Goal: Information Seeking & Learning: Learn about a topic

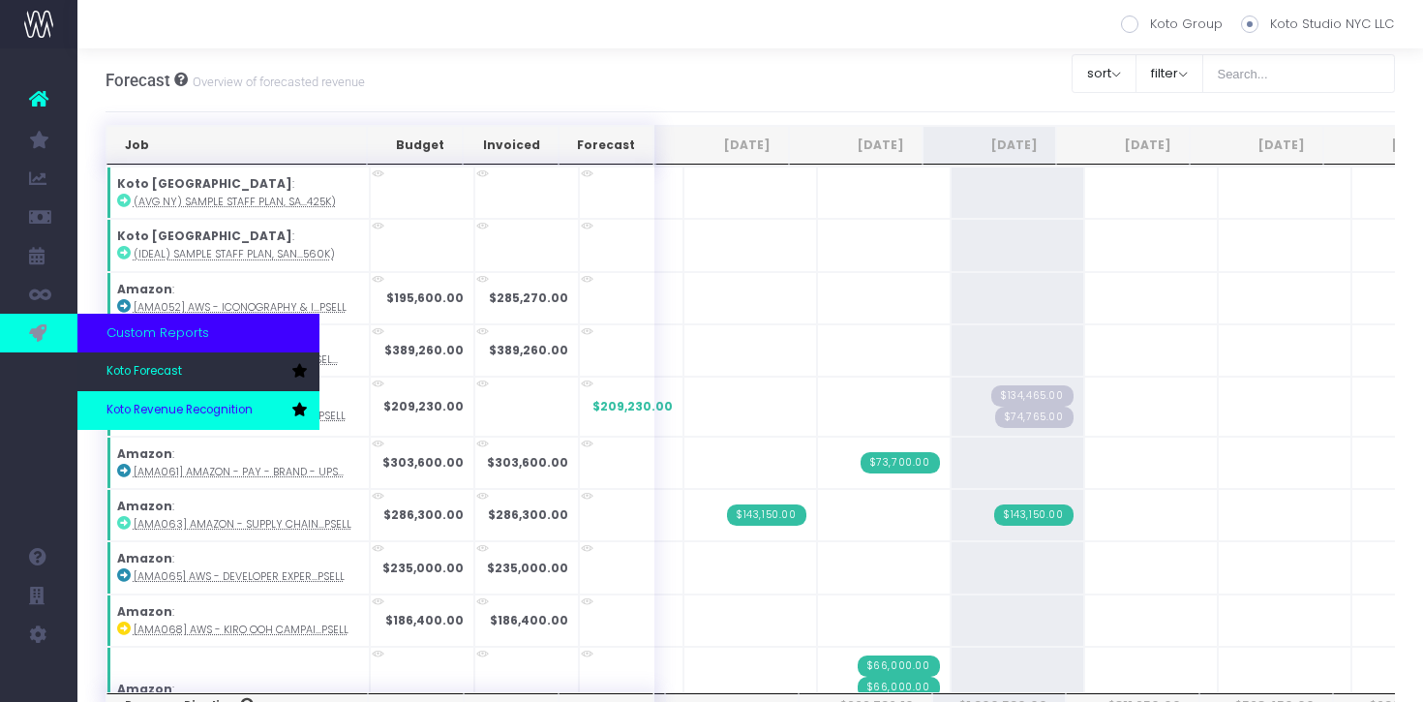
click at [183, 410] on span "Koto Revenue Recognition" at bounding box center [179, 410] width 146 height 17
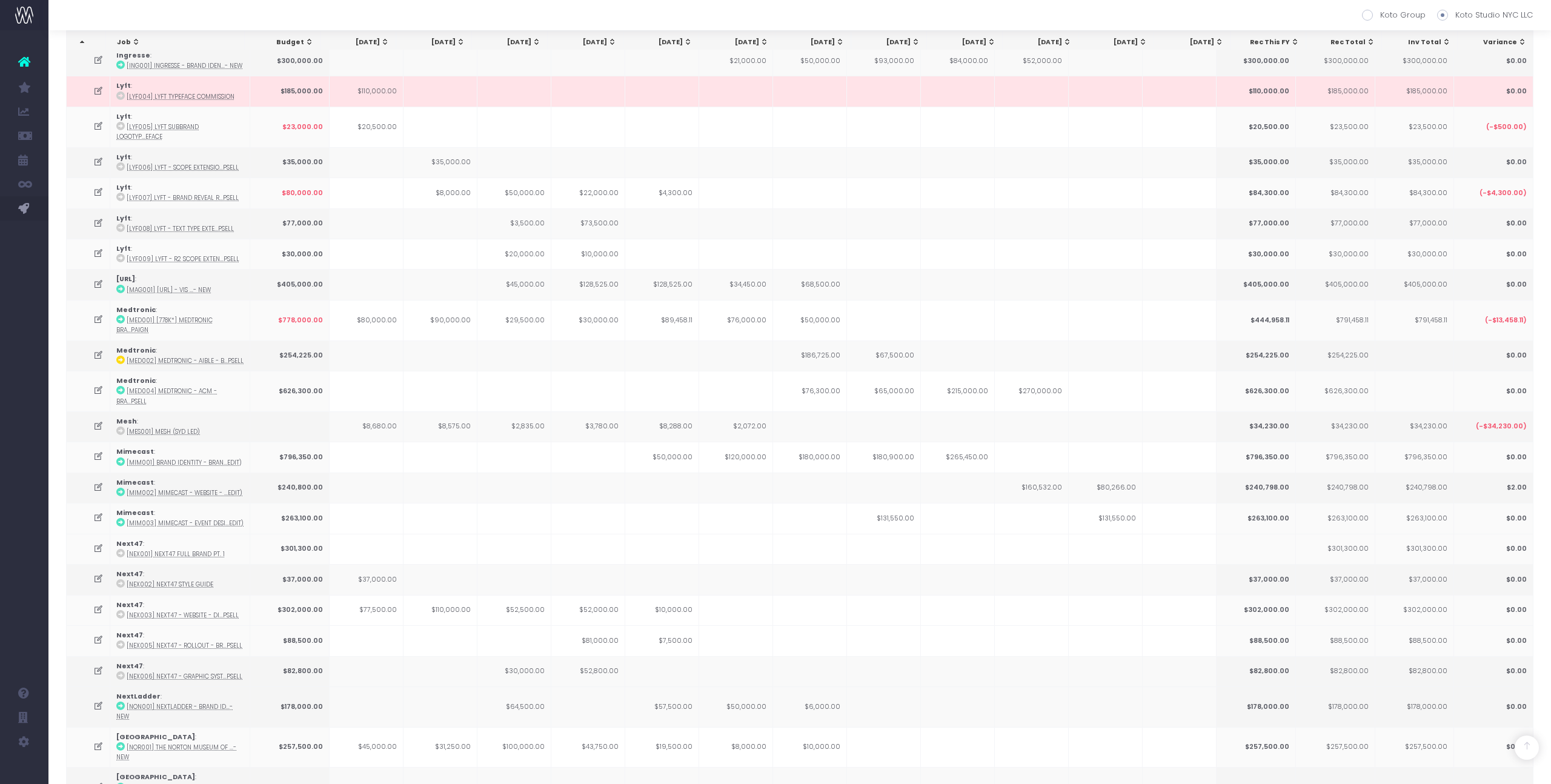
scroll to position [1223, 0]
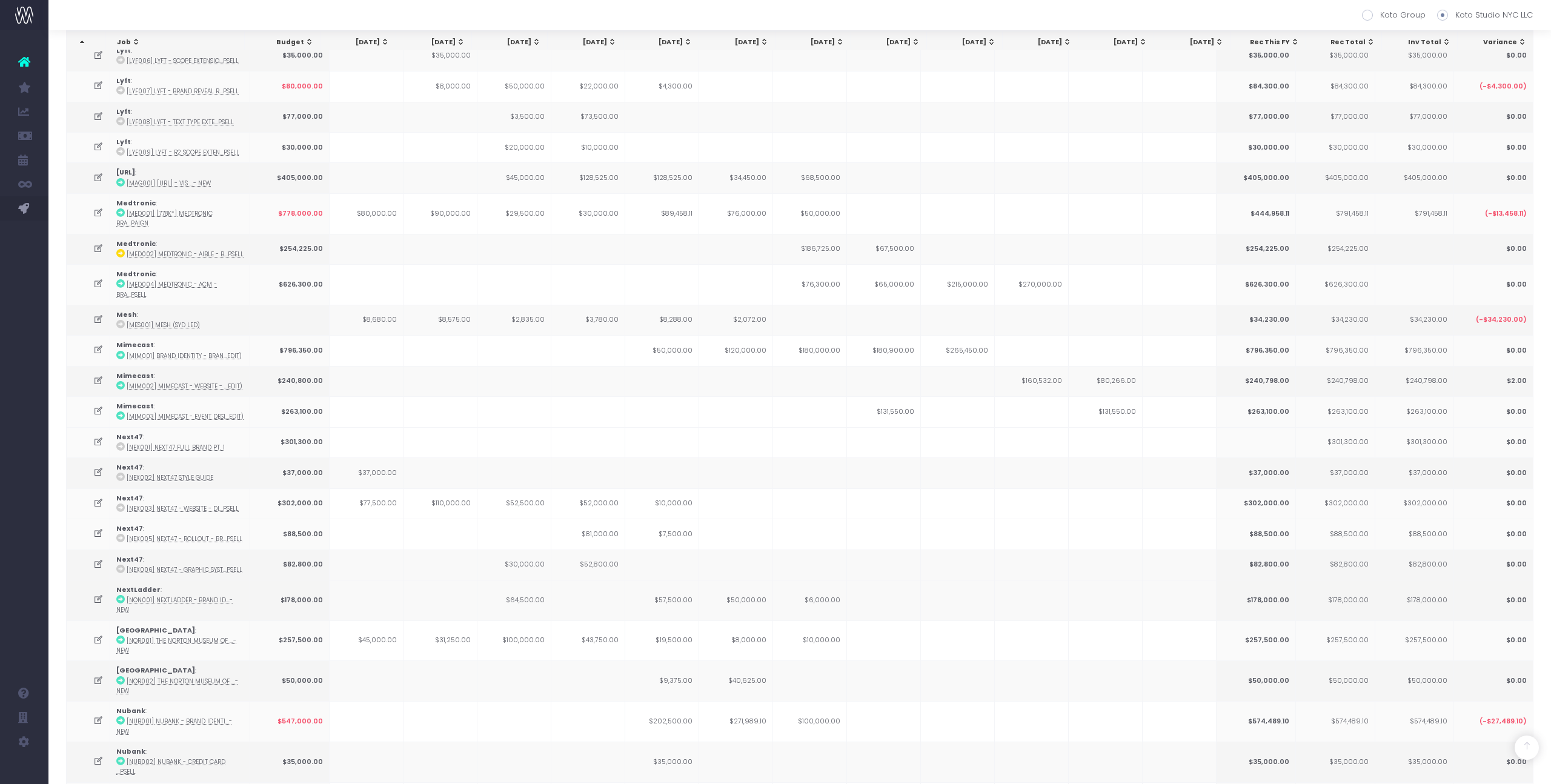
click at [752, 439] on td "$271,989.10" at bounding box center [736, 721] width 74 height 41
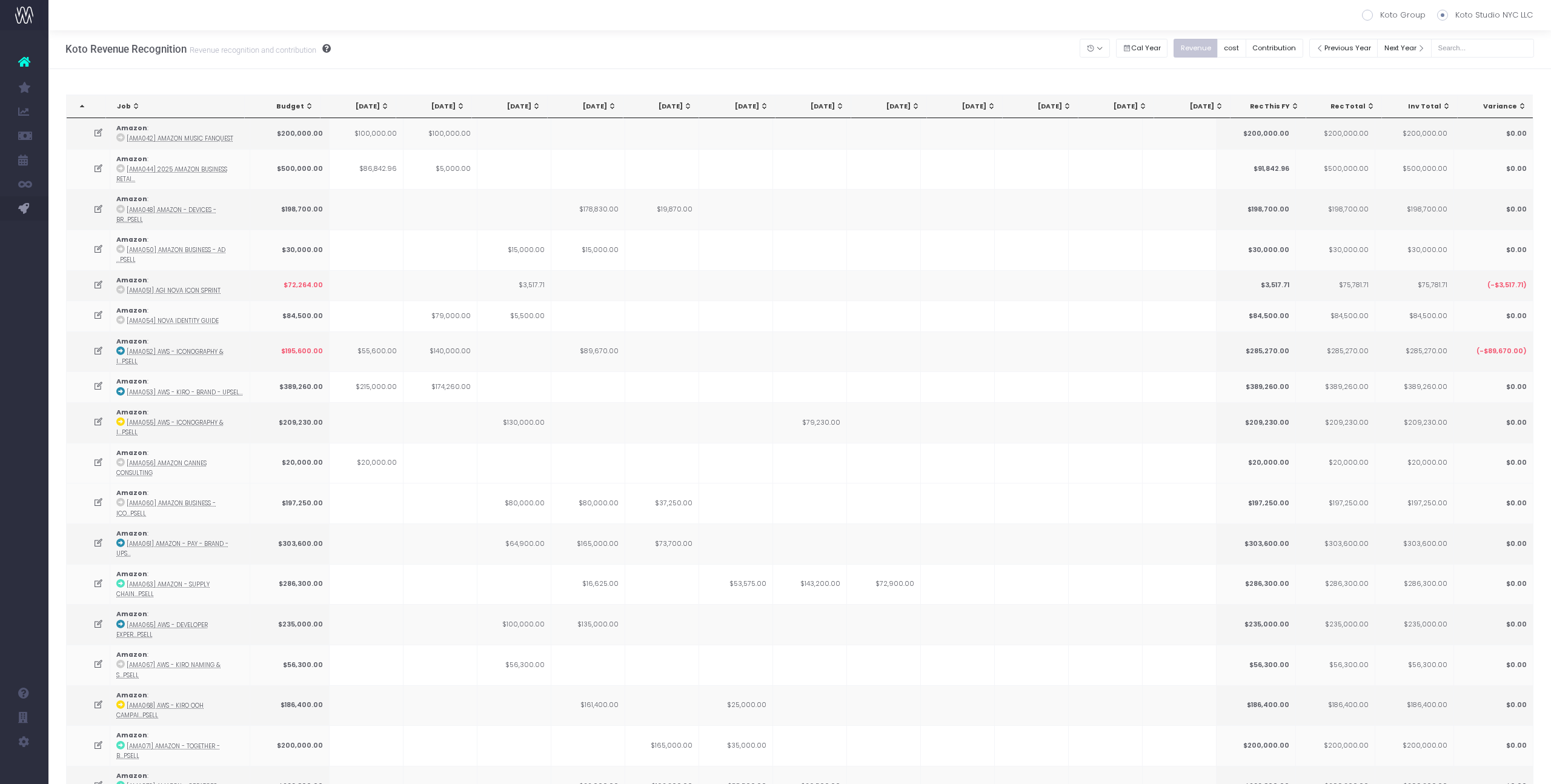
scroll to position [0, 0]
click at [890, 44] on button "Contribution" at bounding box center [1275, 49] width 58 height 19
click at [890, 52] on button "Revenue" at bounding box center [1195, 49] width 44 height 19
click at [890, 48] on input "text" at bounding box center [1483, 49] width 103 height 19
type input "fox"
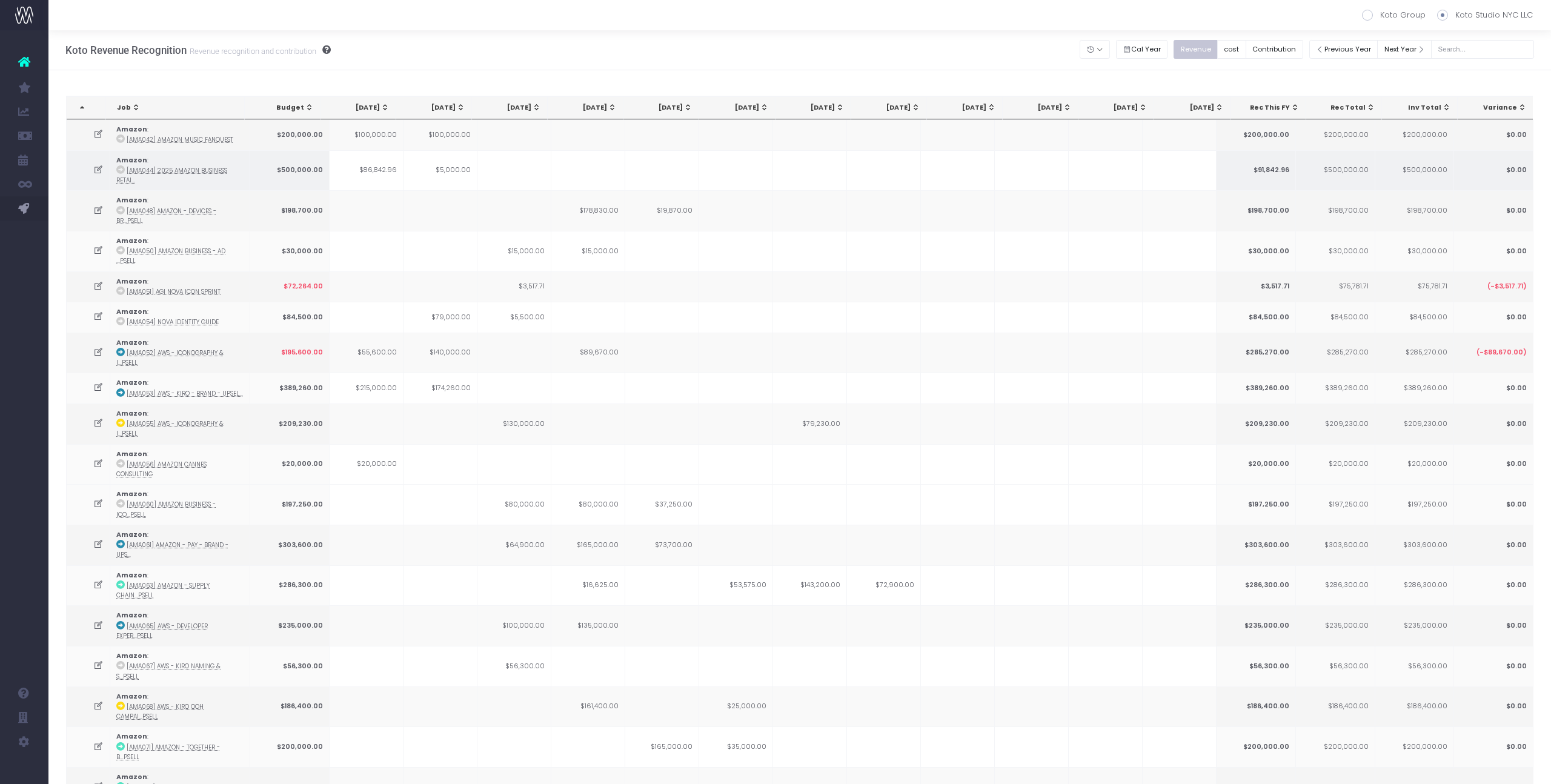
click at [765, 171] on td at bounding box center [736, 170] width 74 height 41
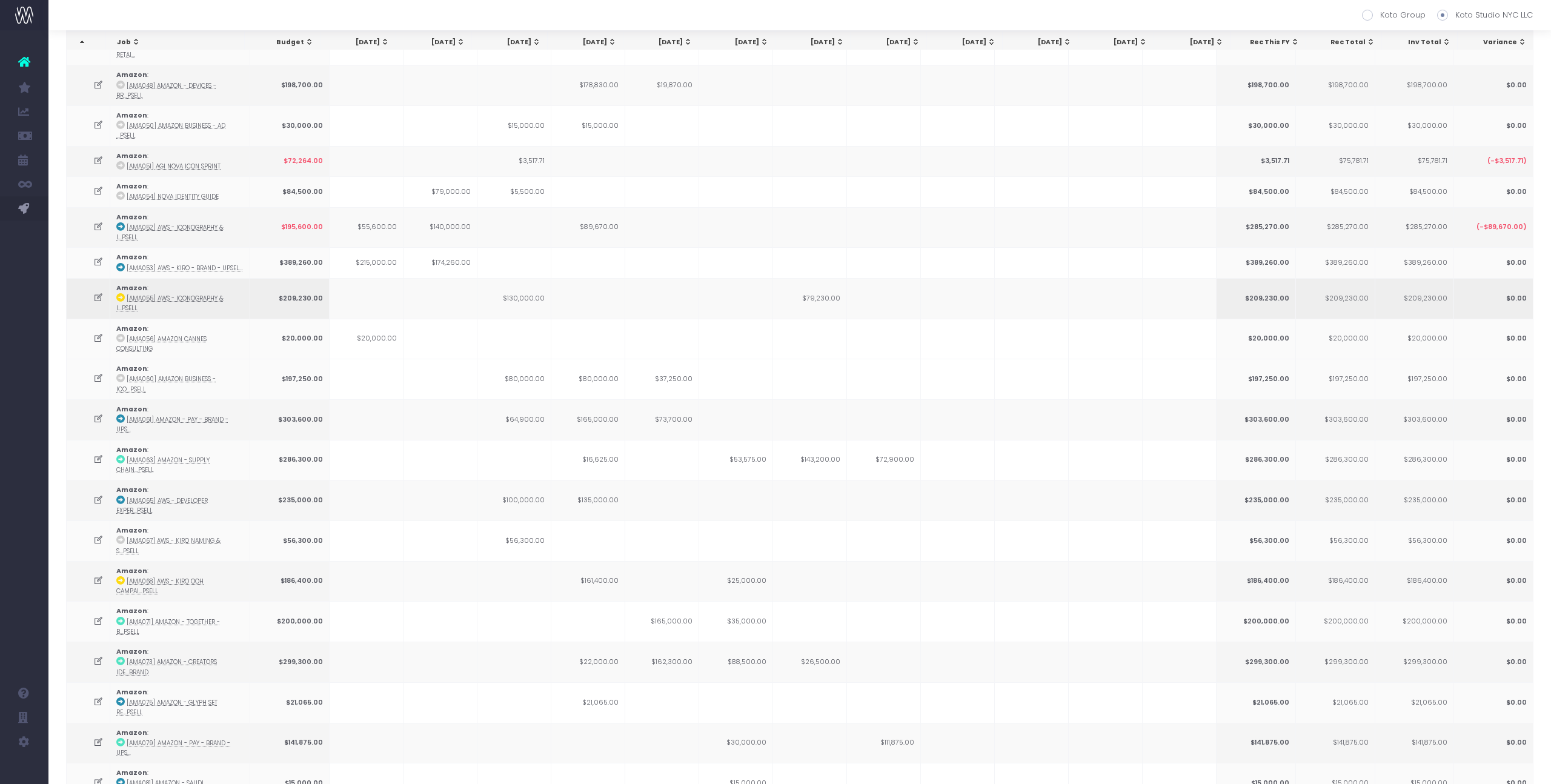
scroll to position [133, 0]
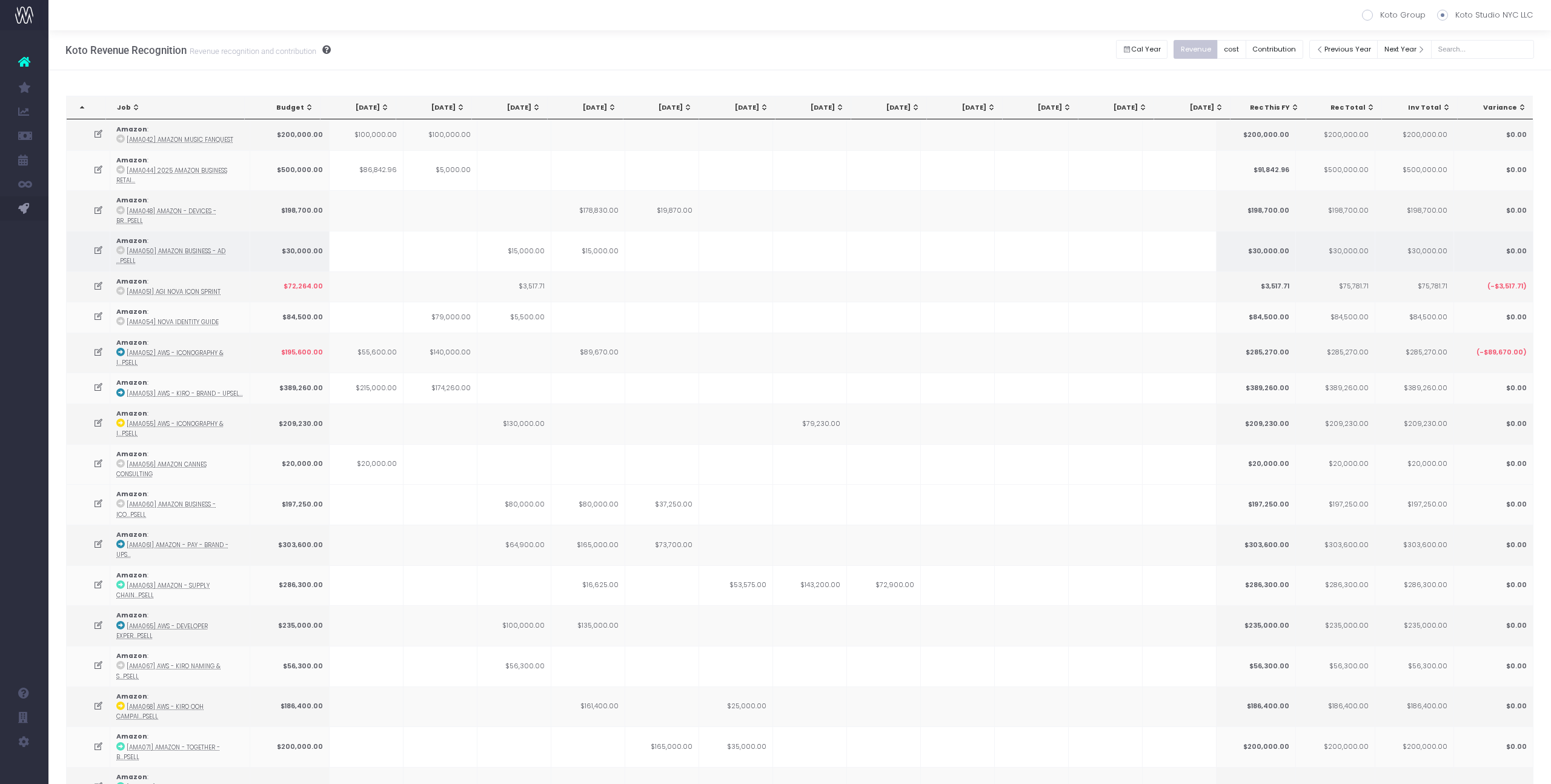
click at [489, 235] on td "$15,000.00" at bounding box center [514, 251] width 74 height 41
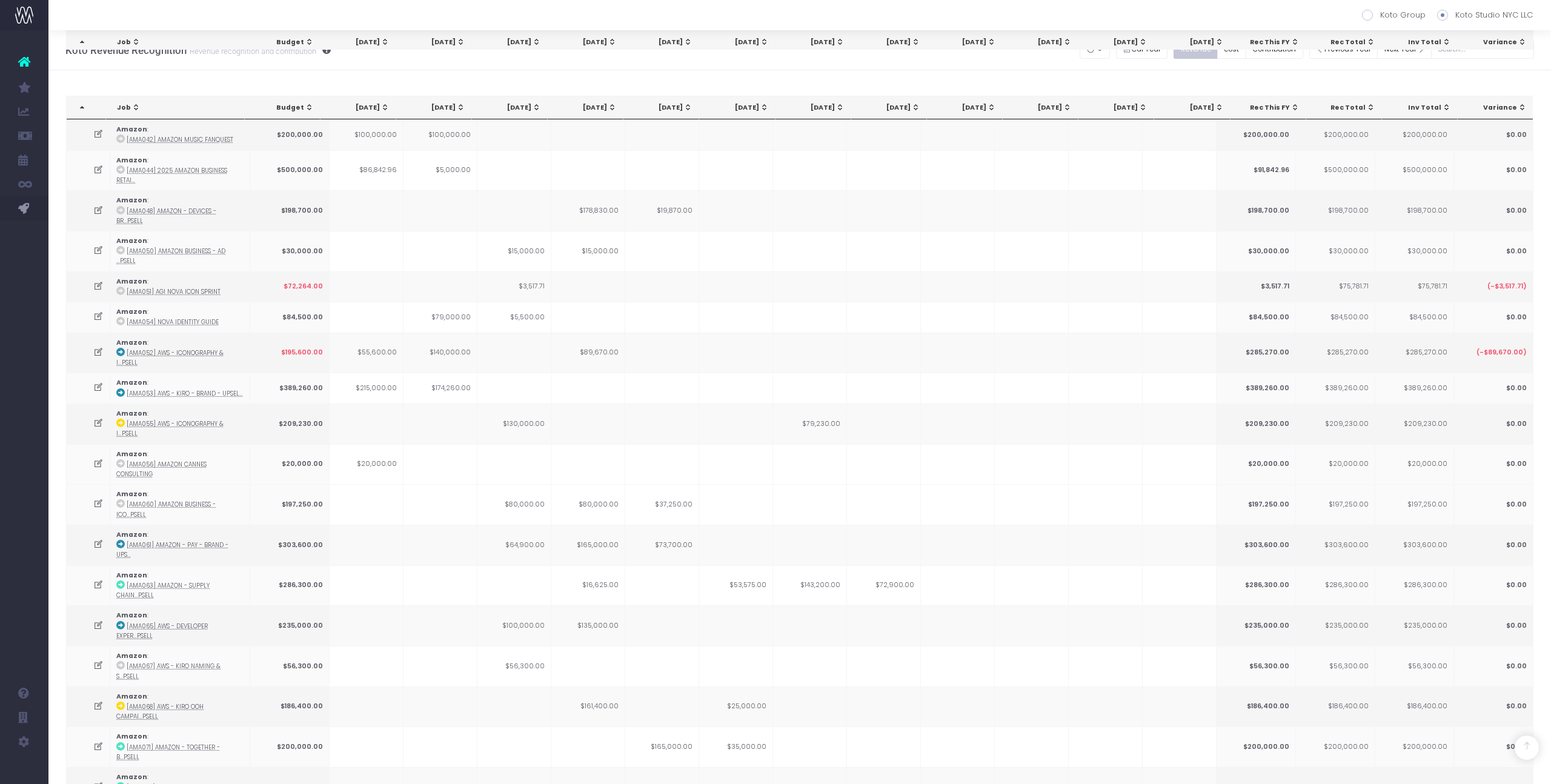
scroll to position [632, 0]
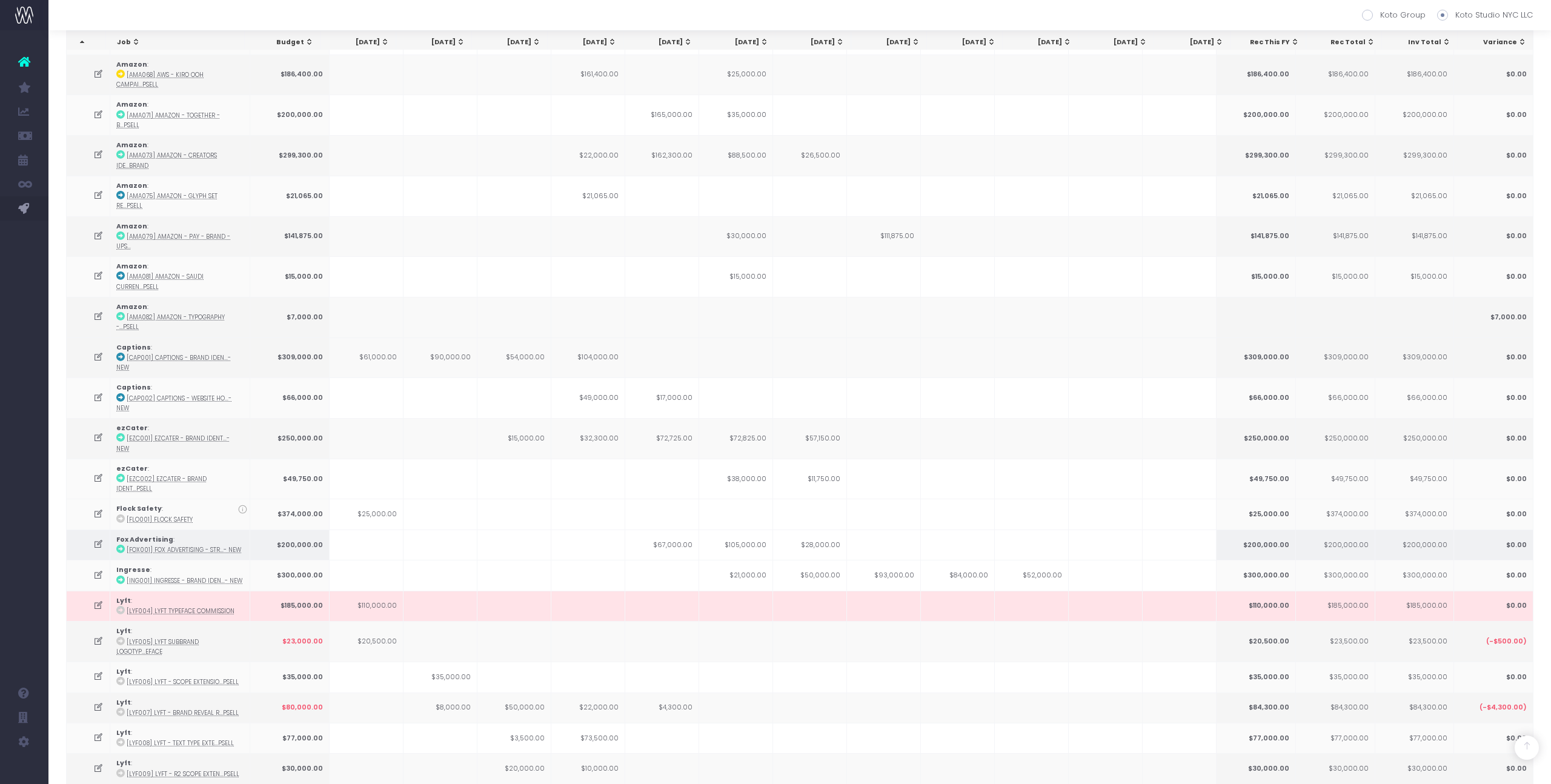
click at [96, 529] on td at bounding box center [88, 544] width 44 height 30
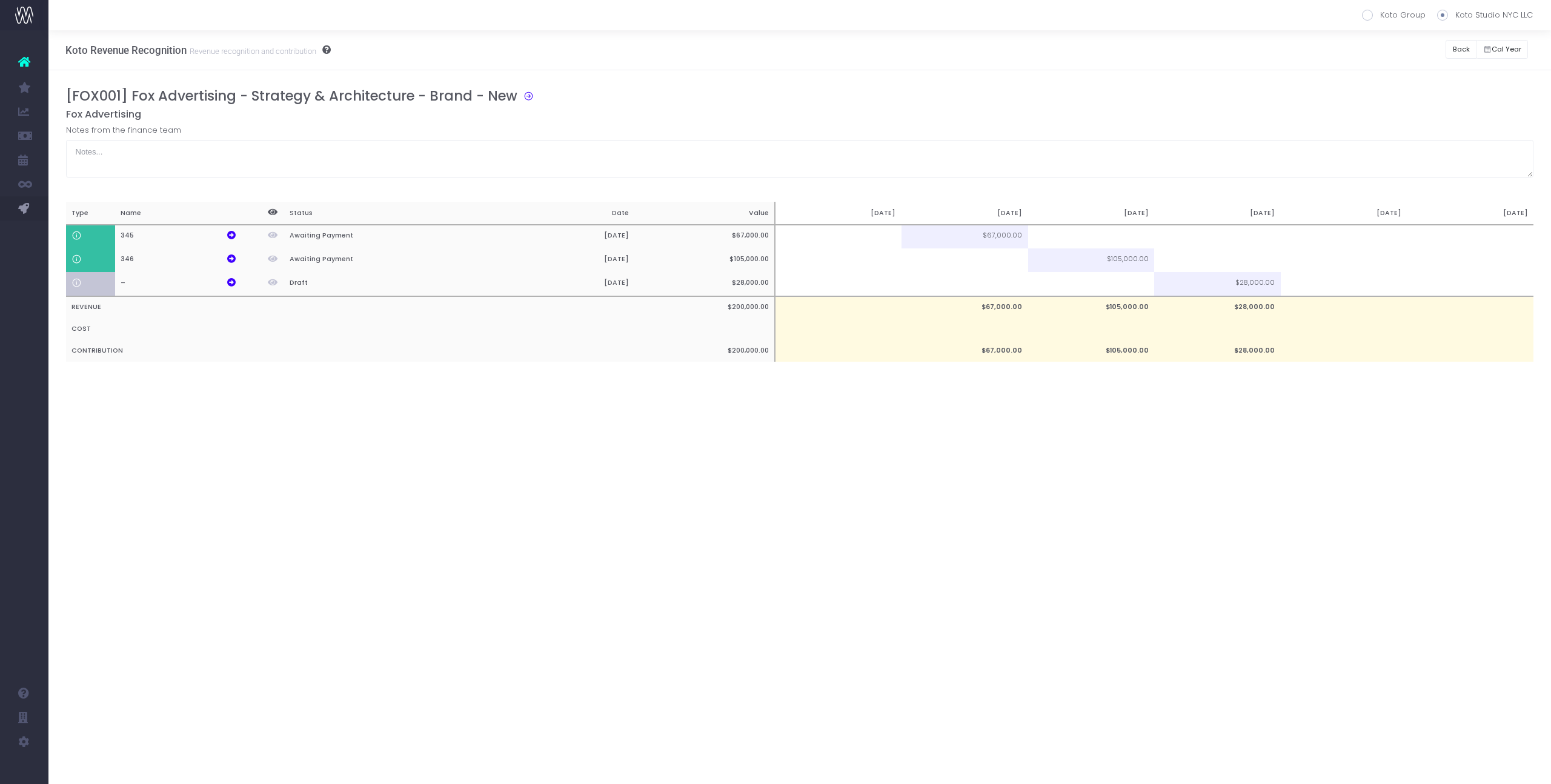
scroll to position [0, 0]
click at [980, 261] on td at bounding box center [965, 260] width 126 height 24
type input "43000"
click at [1014, 139] on div "Notes from the finance team" at bounding box center [801, 150] width 1468 height 53
click at [1033, 133] on div "Notes from the finance team" at bounding box center [801, 150] width 1468 height 53
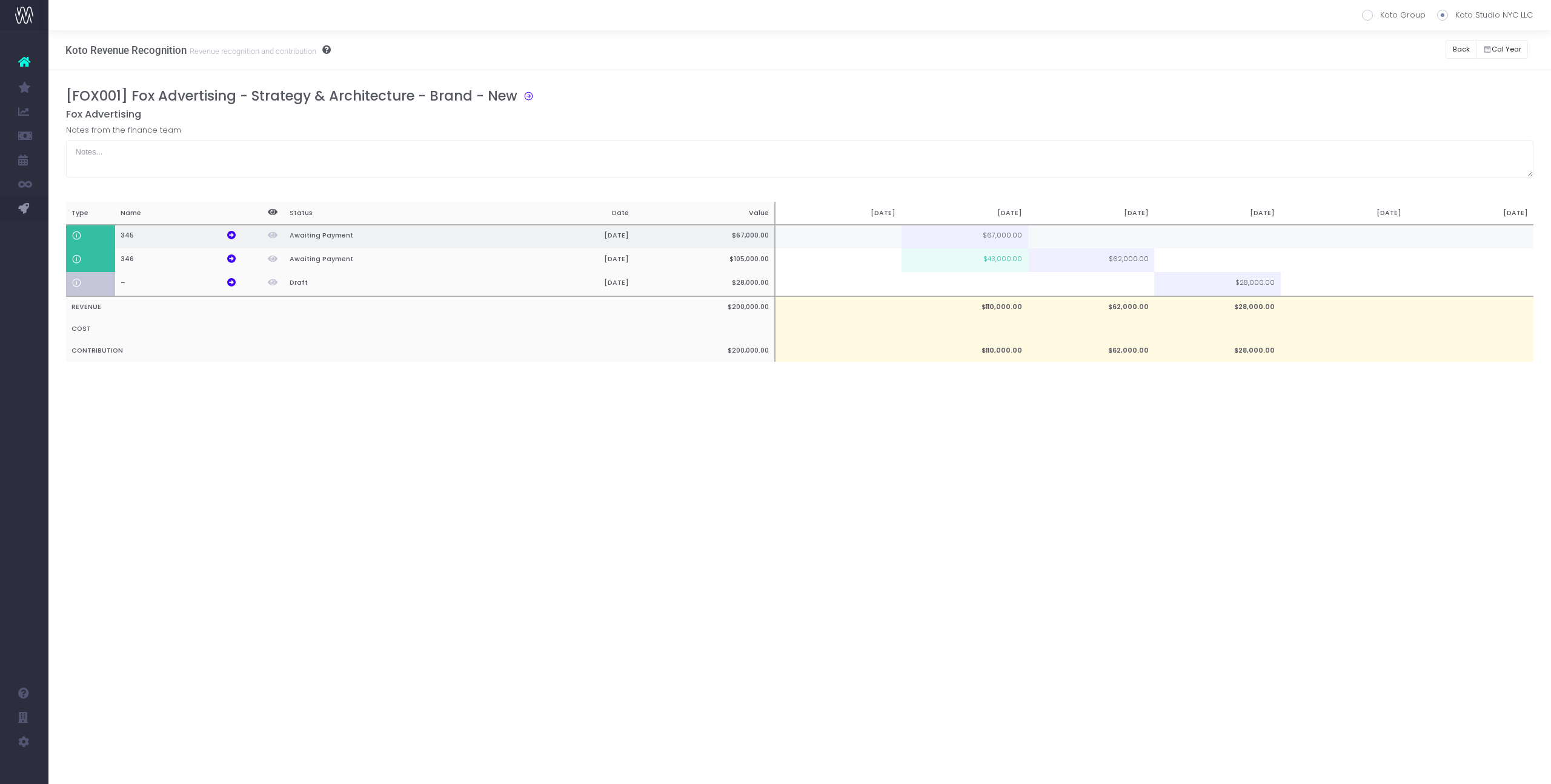
click at [1071, 241] on td at bounding box center [1092, 237] width 126 height 24
click at [1018, 267] on td "$43,000.00" at bounding box center [965, 260] width 126 height 24
type input "$43,000.00"
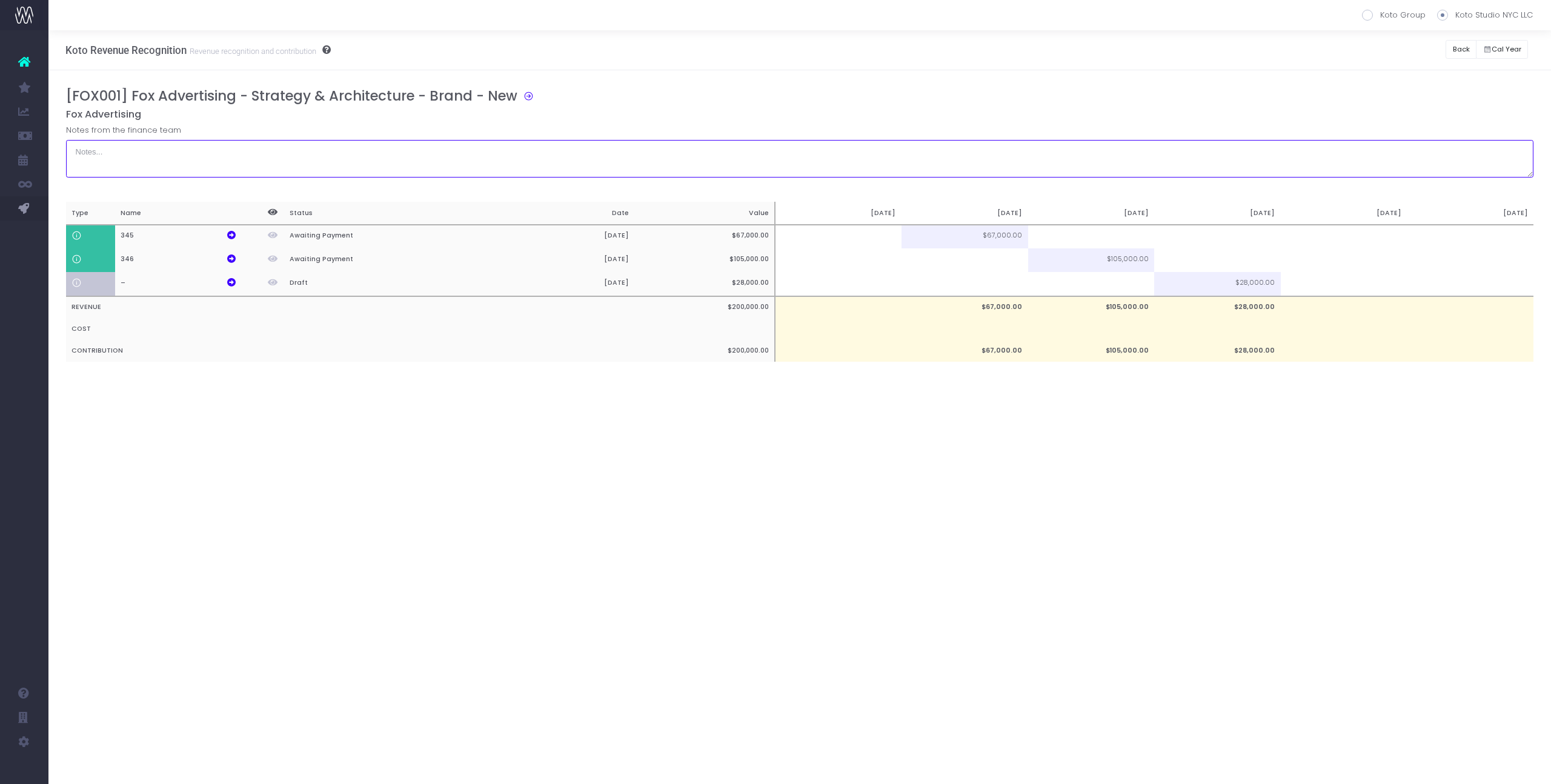
click at [1063, 150] on textarea at bounding box center [801, 159] width 1468 height 38
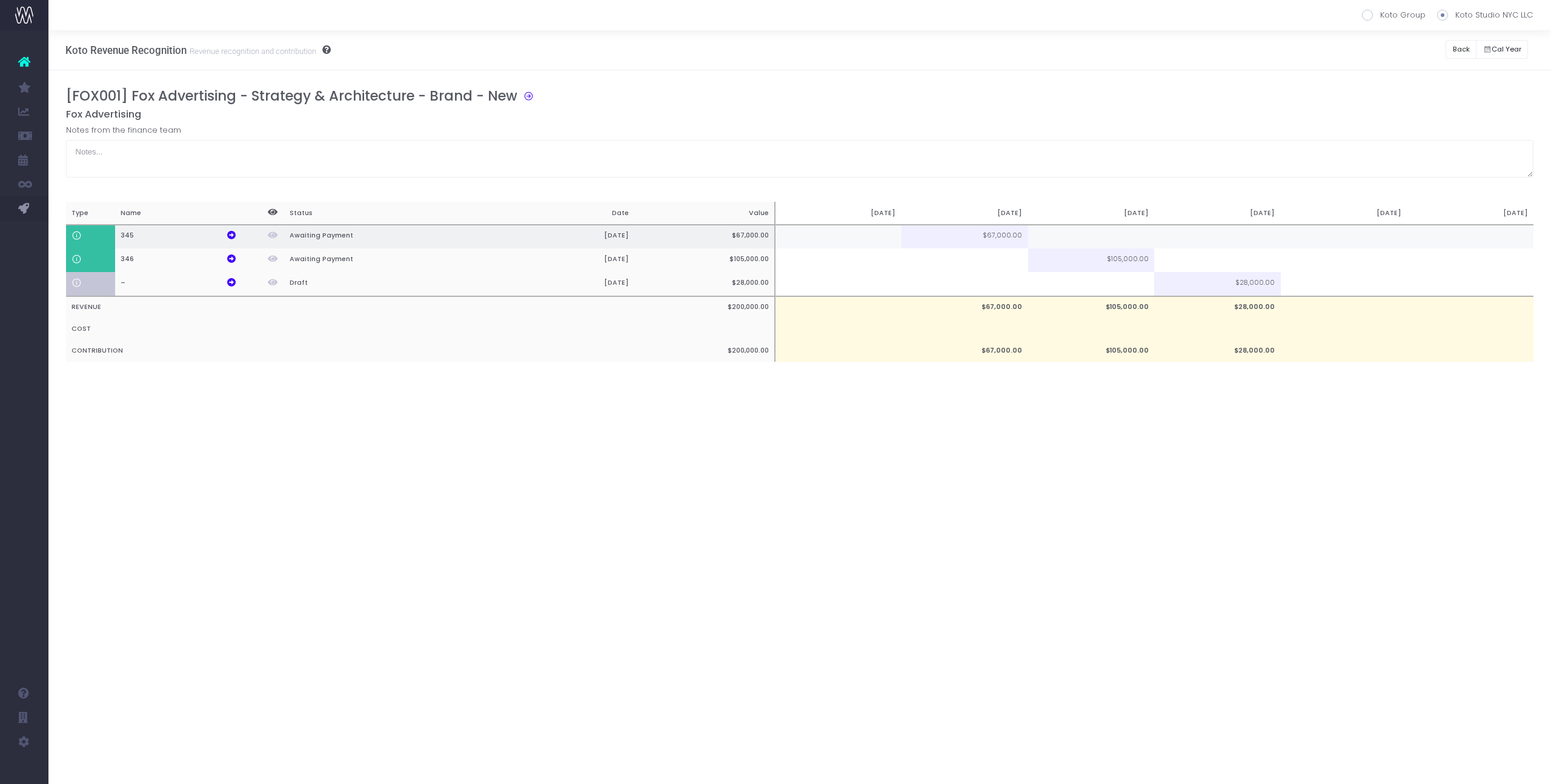
click at [1133, 238] on td at bounding box center [1092, 237] width 126 height 24
type input "5000"
click at [1199, 238] on td at bounding box center [1217, 237] width 126 height 24
type input "62000"
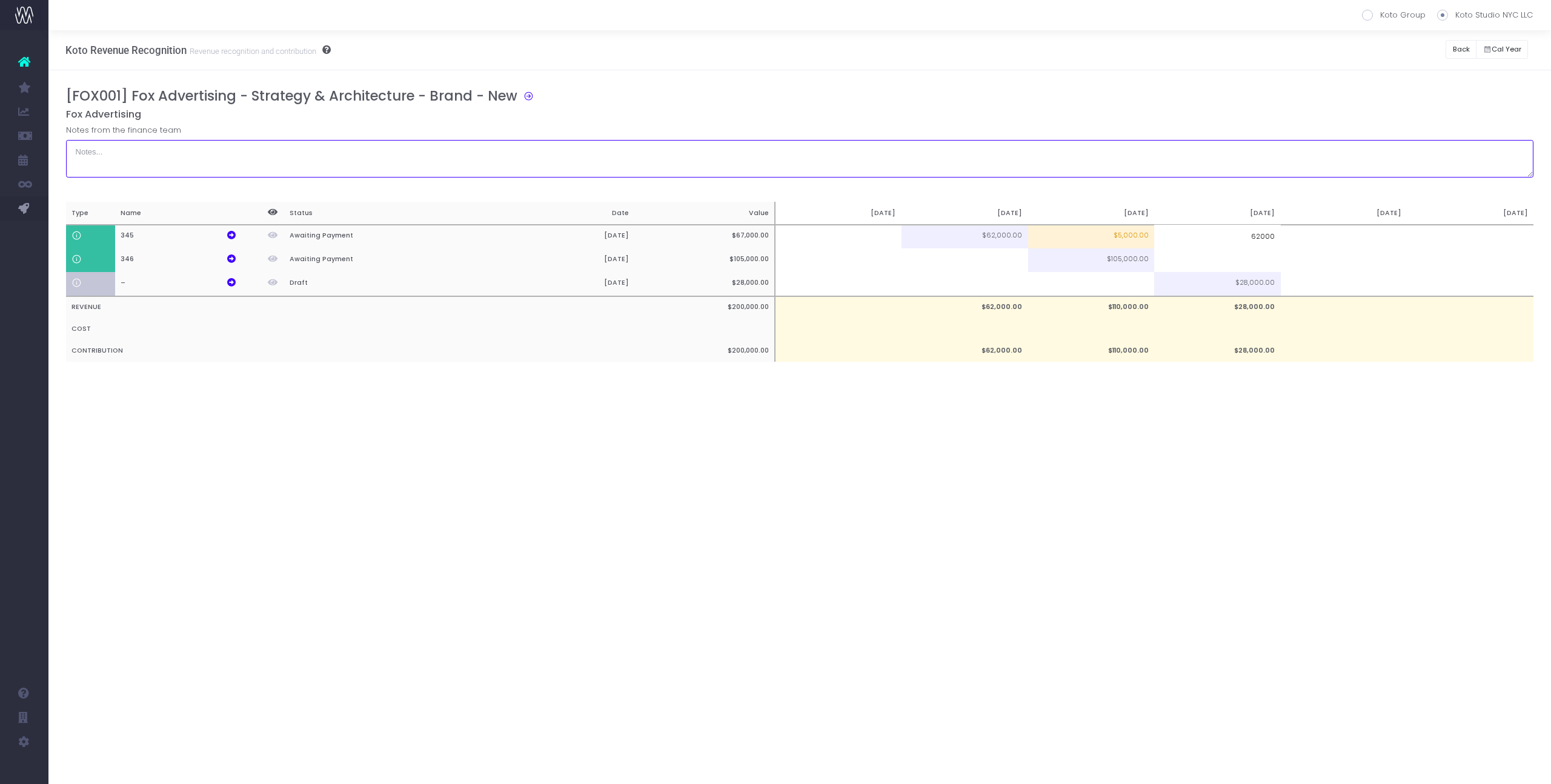
click at [1227, 158] on textarea at bounding box center [801, 159] width 1468 height 38
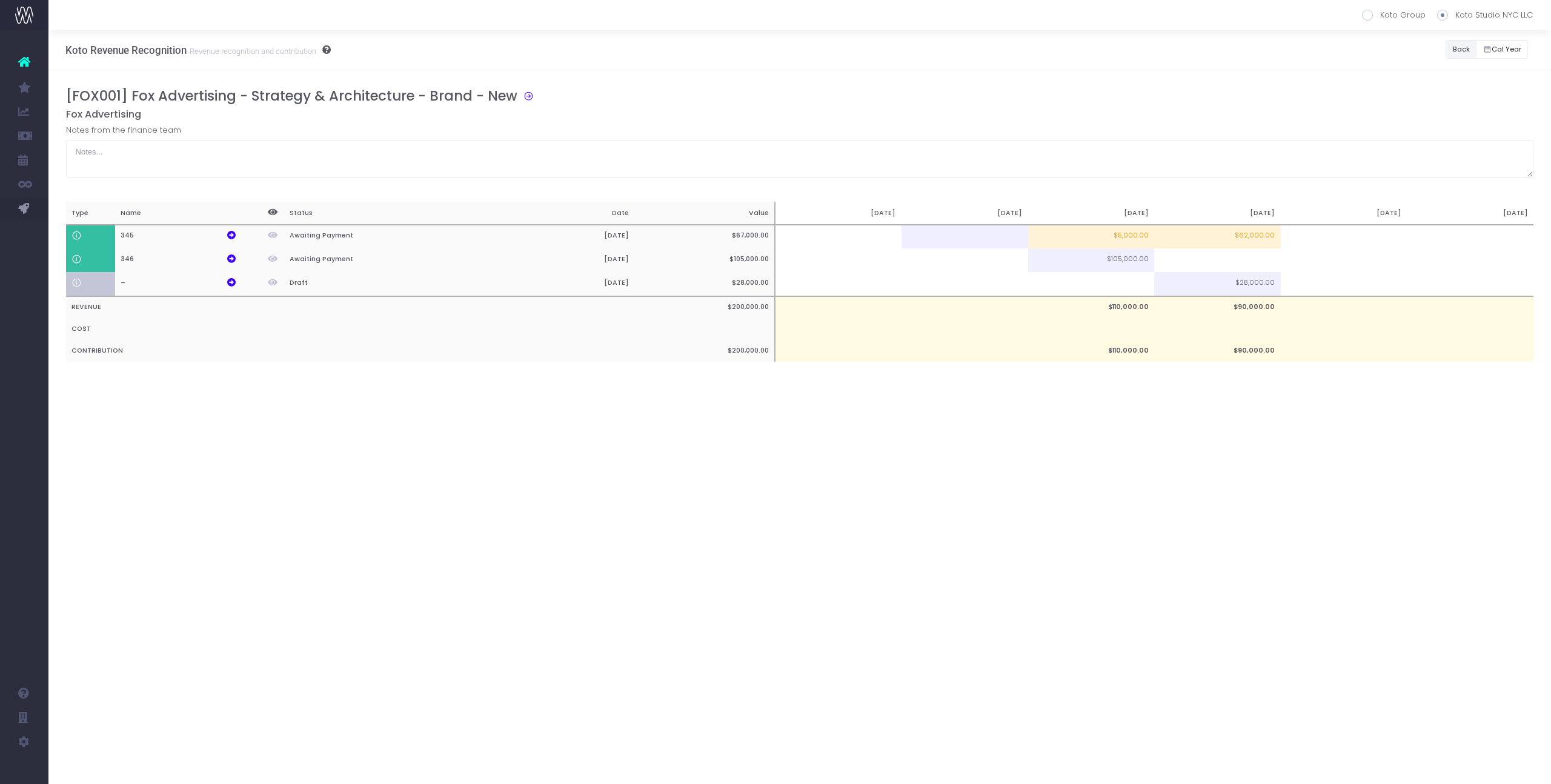
click at [1458, 52] on button "Back" at bounding box center [1461, 49] width 31 height 19
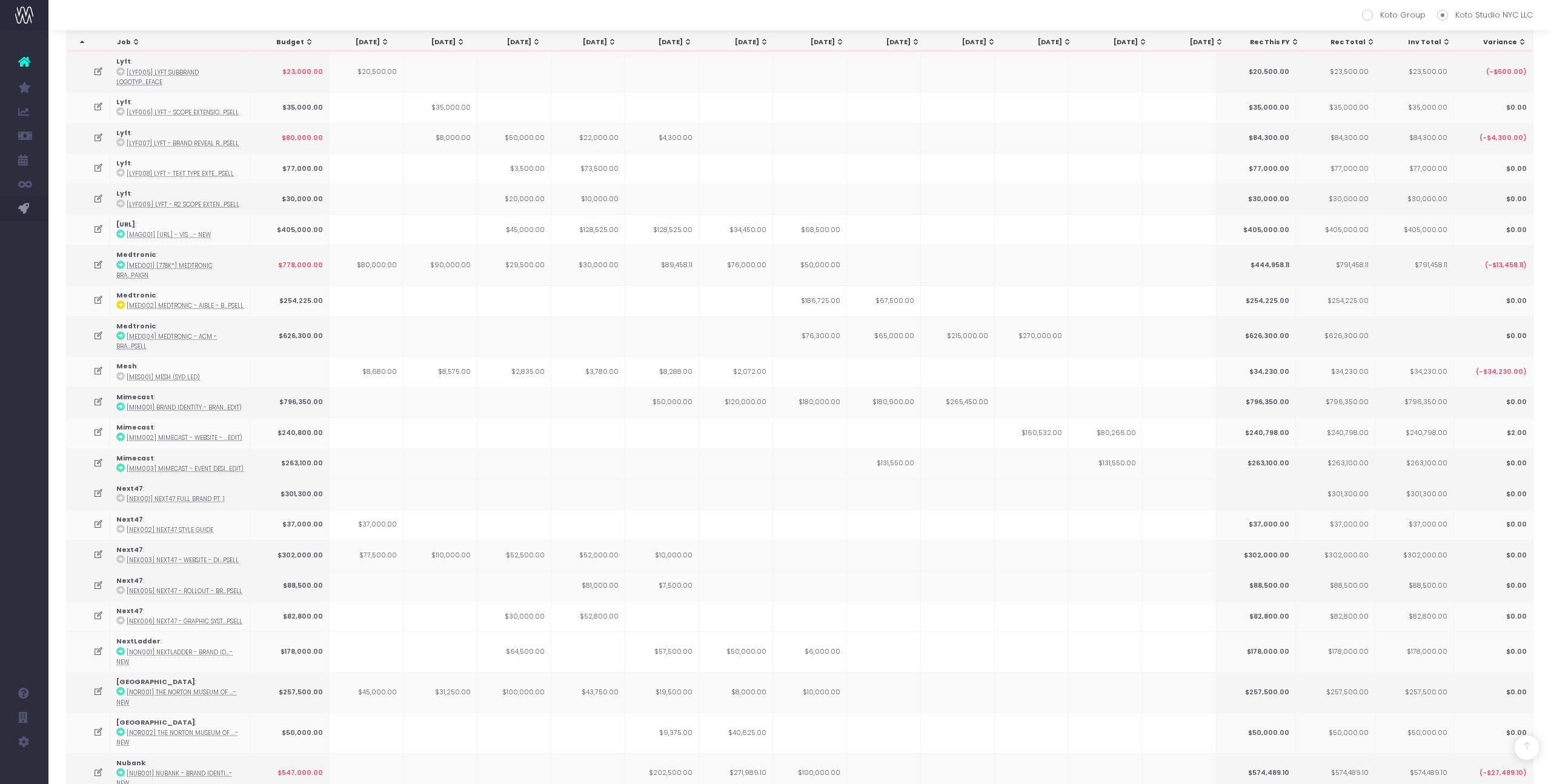
scroll to position [1256, 0]
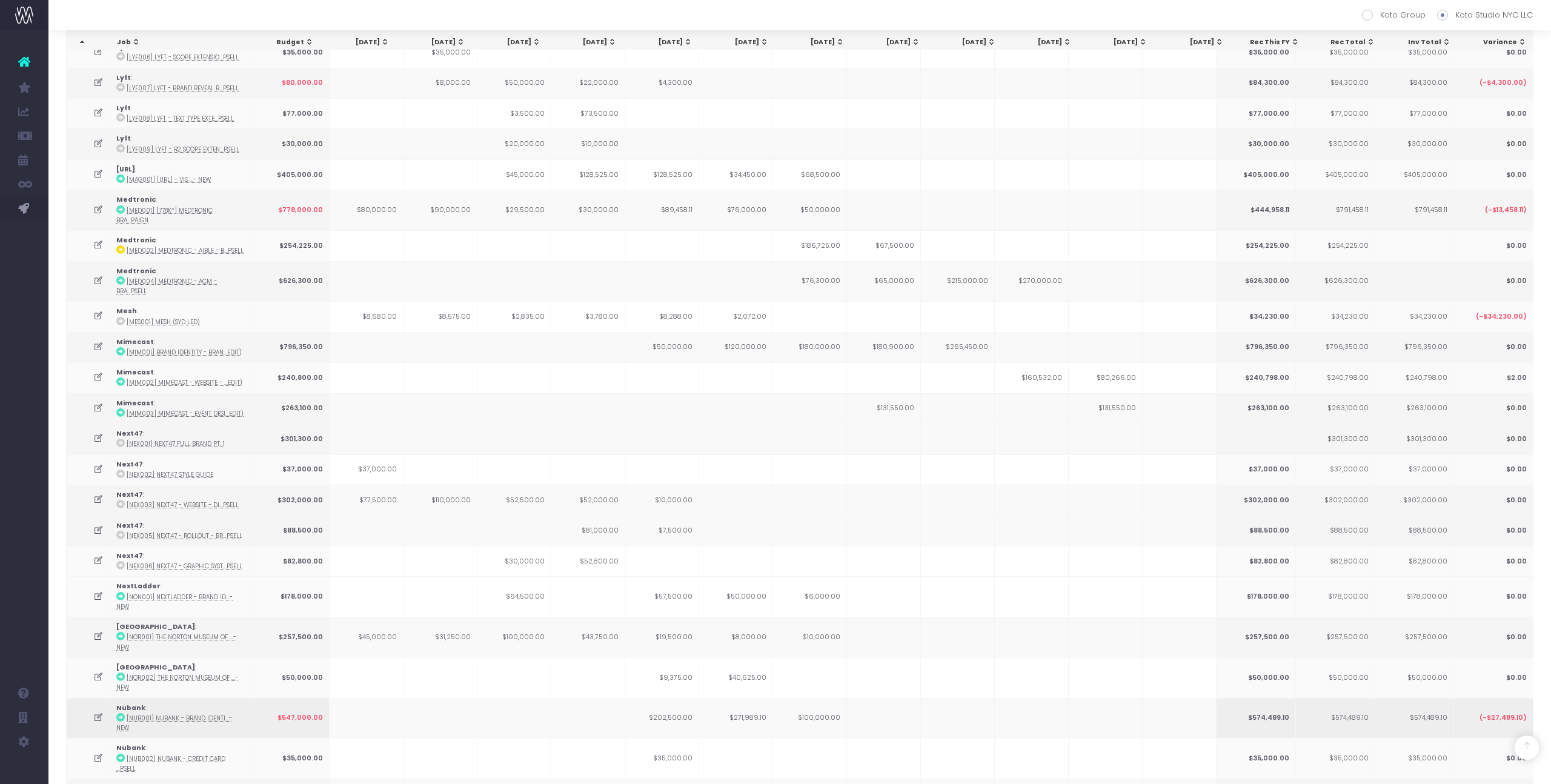
click at [116, 713] on icon at bounding box center [121, 718] width 9 height 9
click at [439, 485] on td "$110,000.00" at bounding box center [441, 500] width 74 height 30
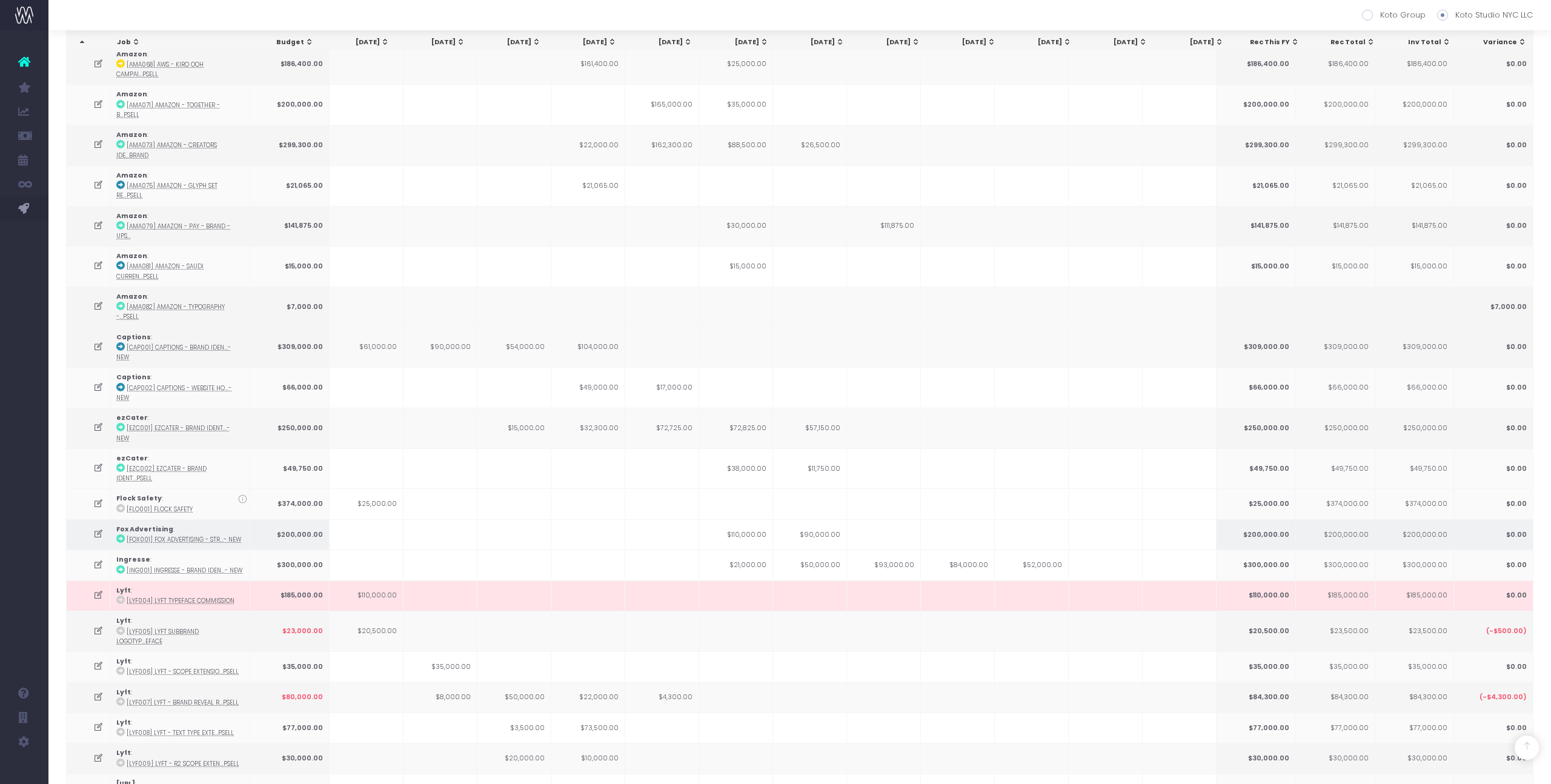
click at [100, 529] on icon at bounding box center [98, 534] width 10 height 10
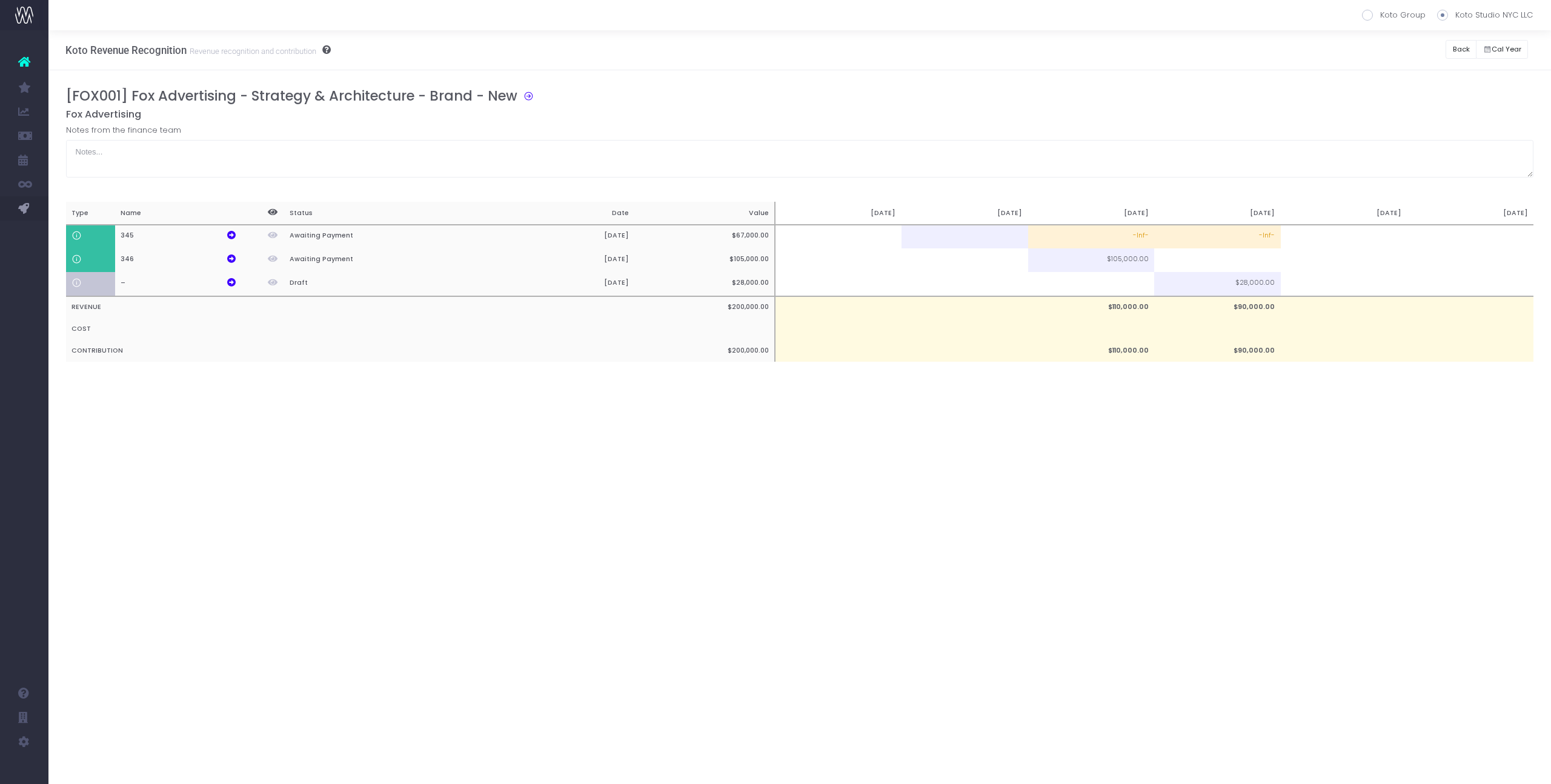
scroll to position [0, 0]
click at [1457, 54] on button "Back" at bounding box center [1461, 49] width 31 height 19
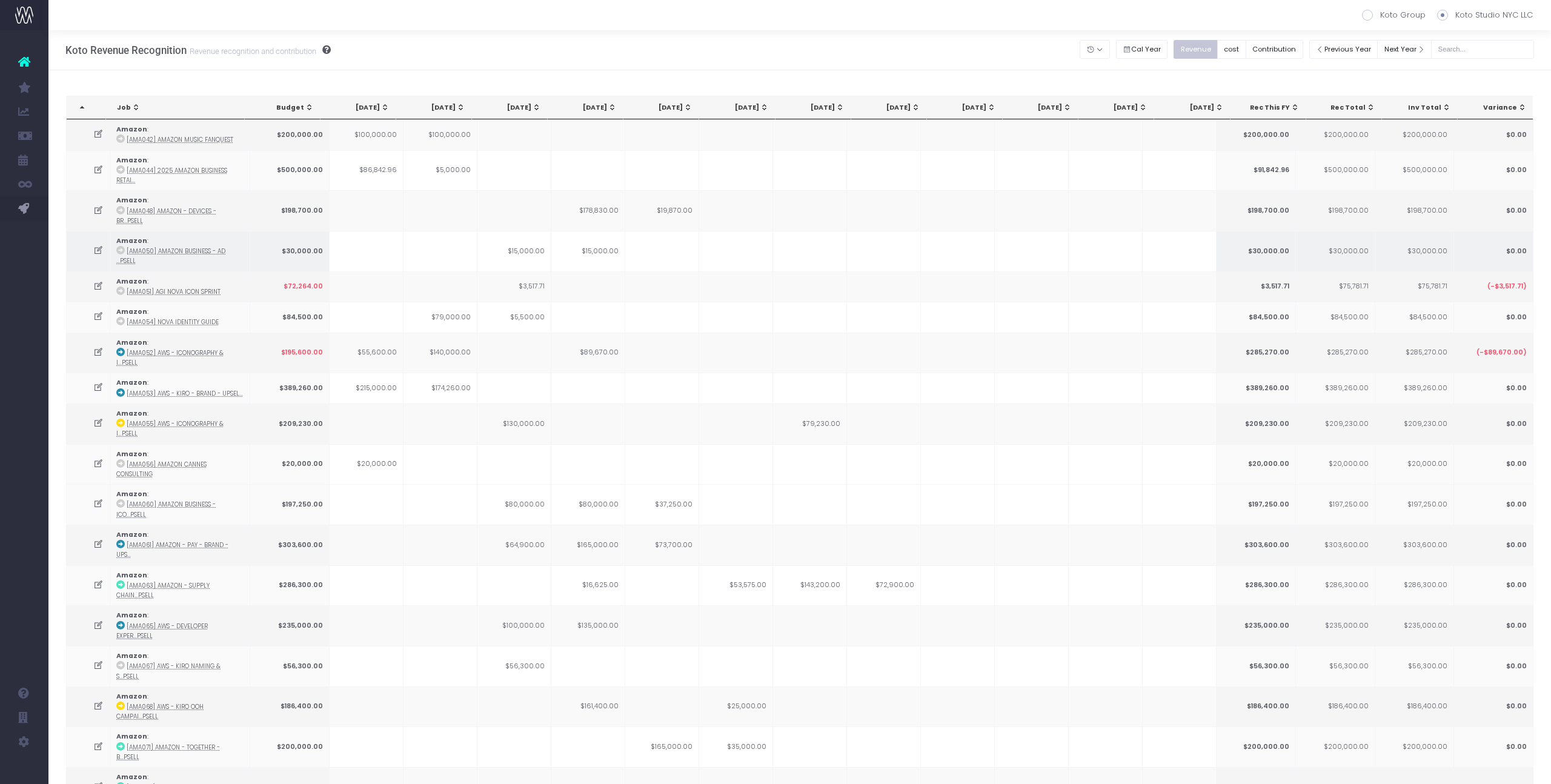
click at [641, 231] on td at bounding box center [662, 251] width 74 height 41
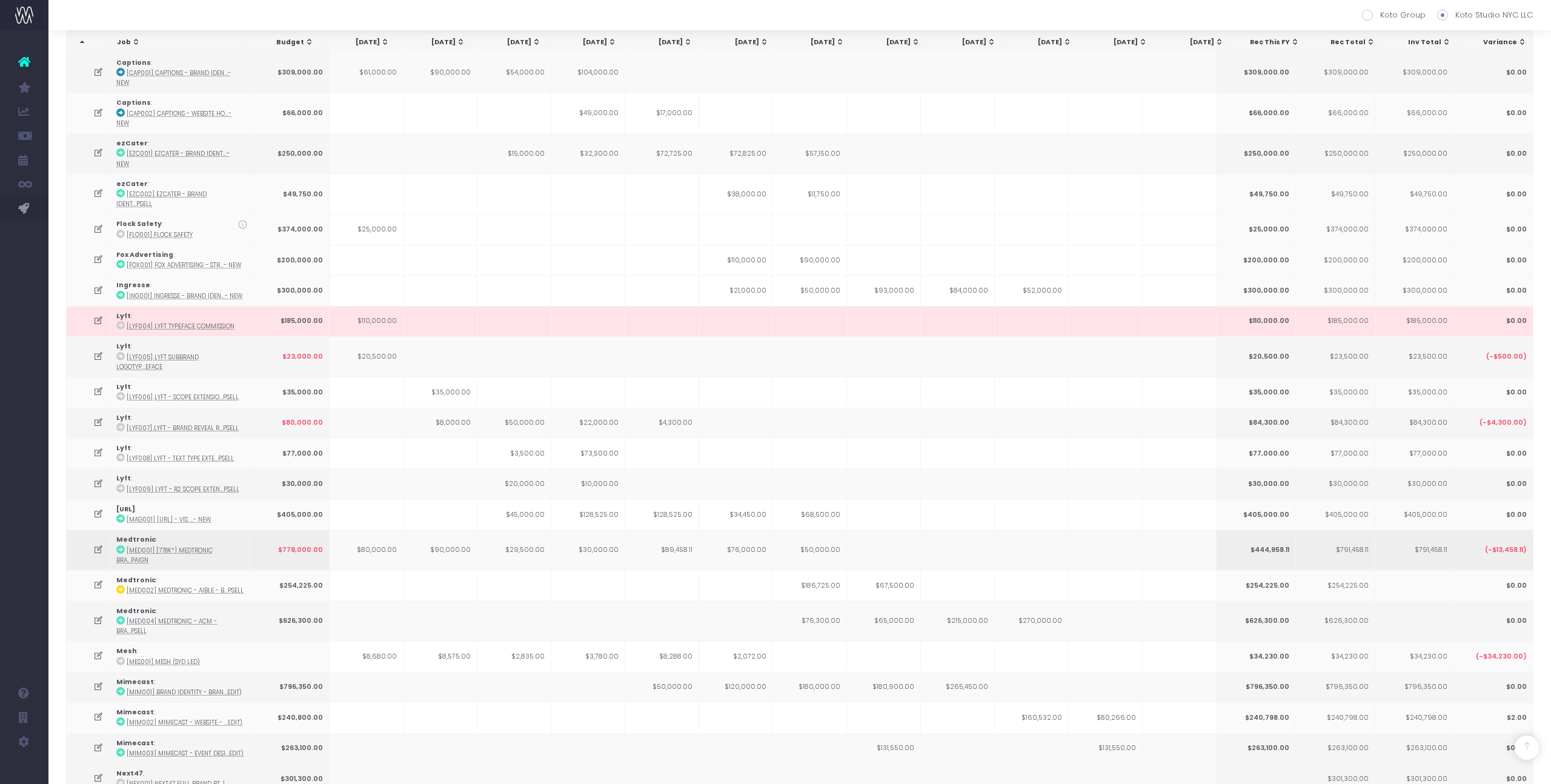
click at [825, 529] on td "$50,000.00" at bounding box center [810, 549] width 74 height 41
click at [760, 529] on td "$76,000.00" at bounding box center [736, 549] width 74 height 41
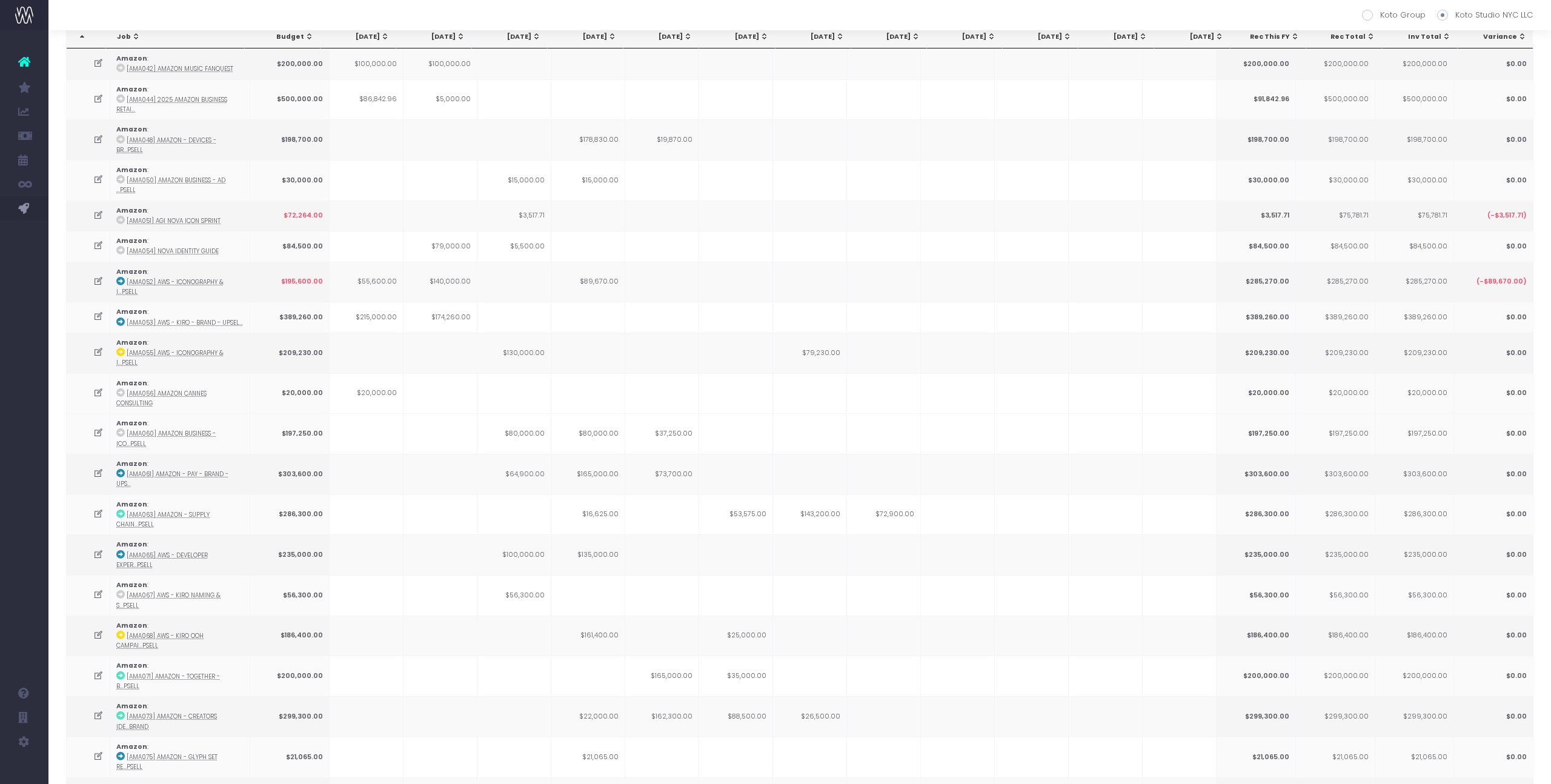
scroll to position [0, 0]
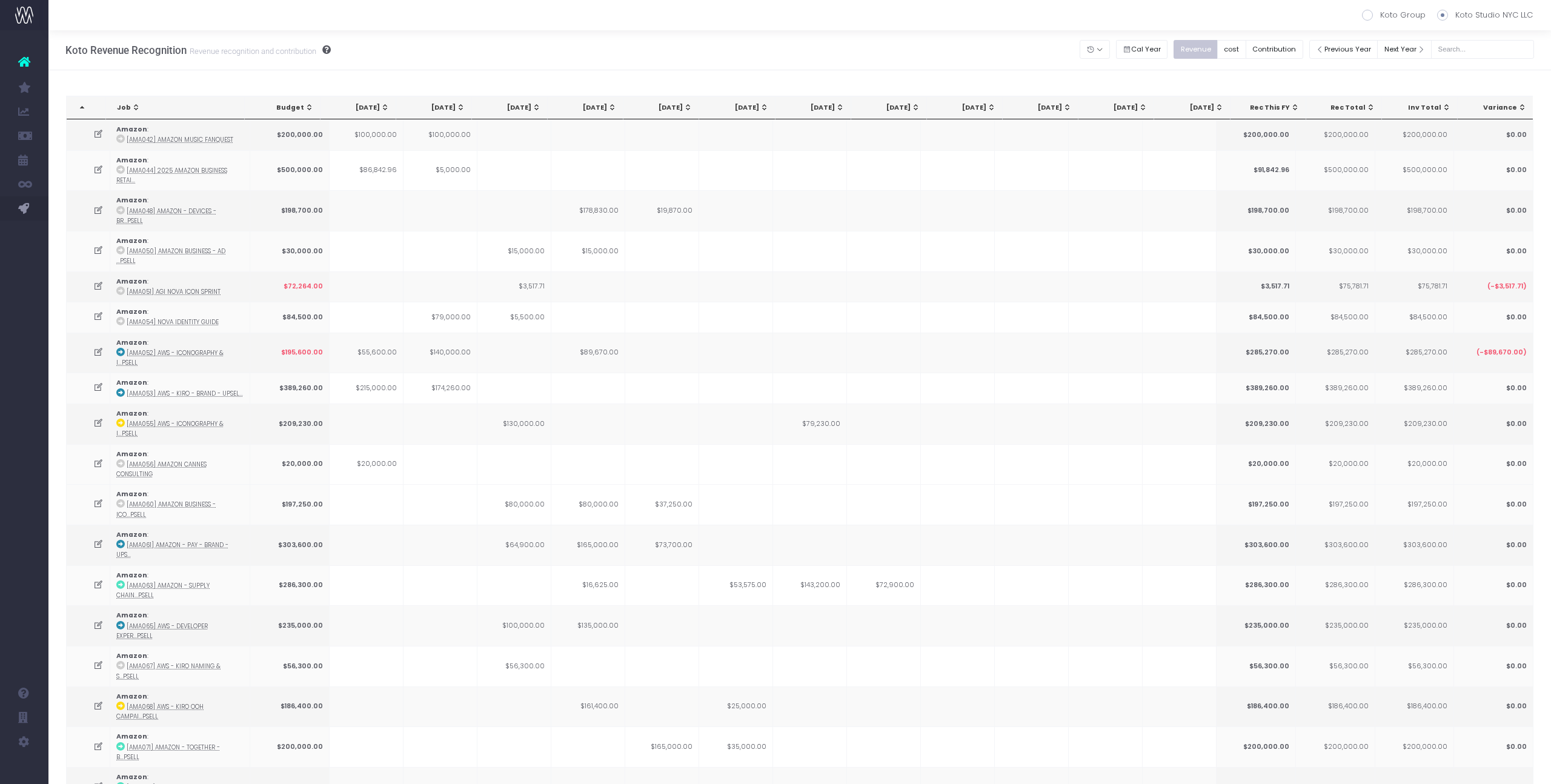
click at [755, 104] on div "[DATE]" at bounding box center [739, 108] width 58 height 9
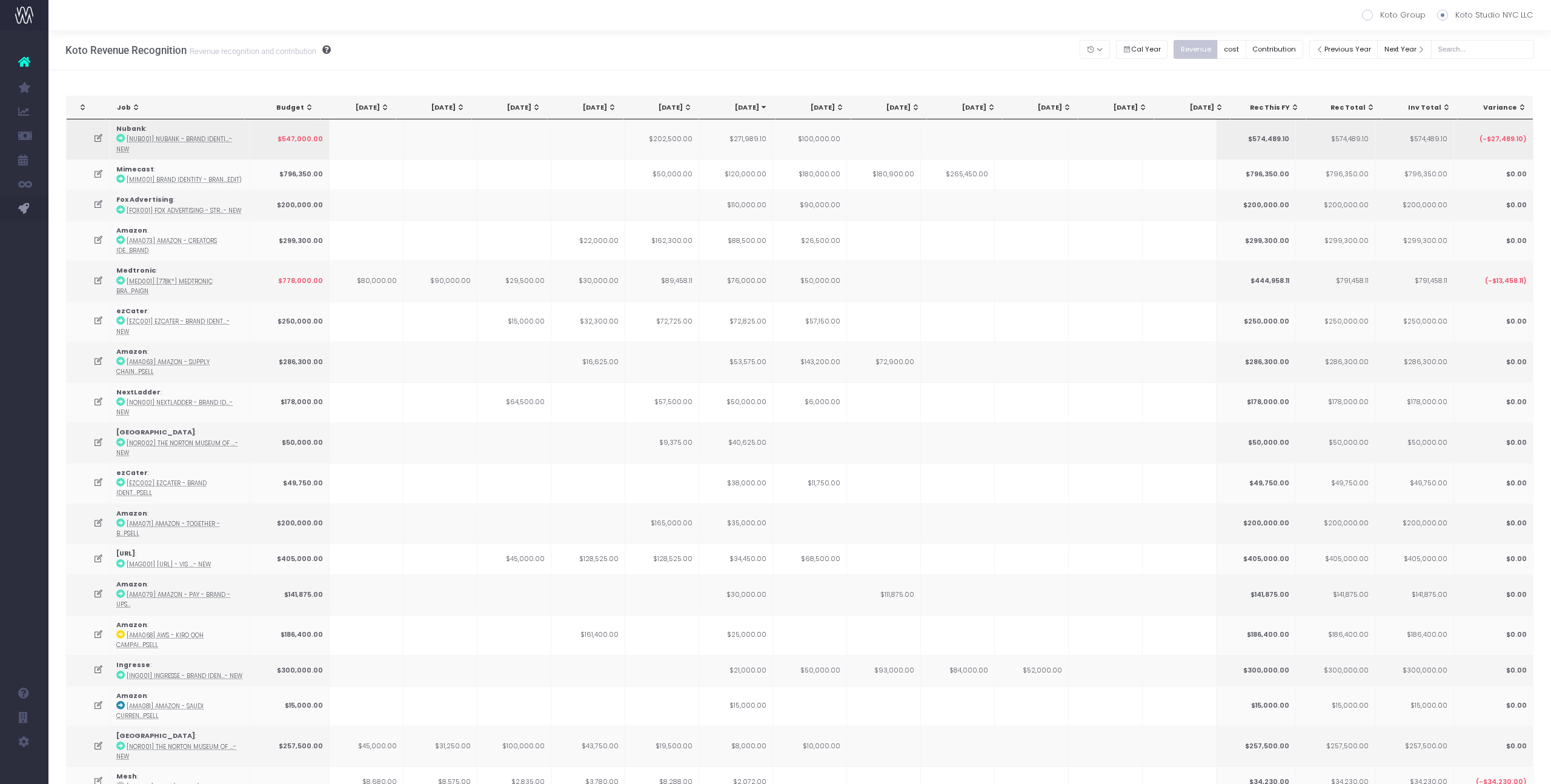
click at [752, 138] on td "$271,989.10" at bounding box center [736, 140] width 74 height 40
click at [96, 135] on icon at bounding box center [98, 138] width 10 height 10
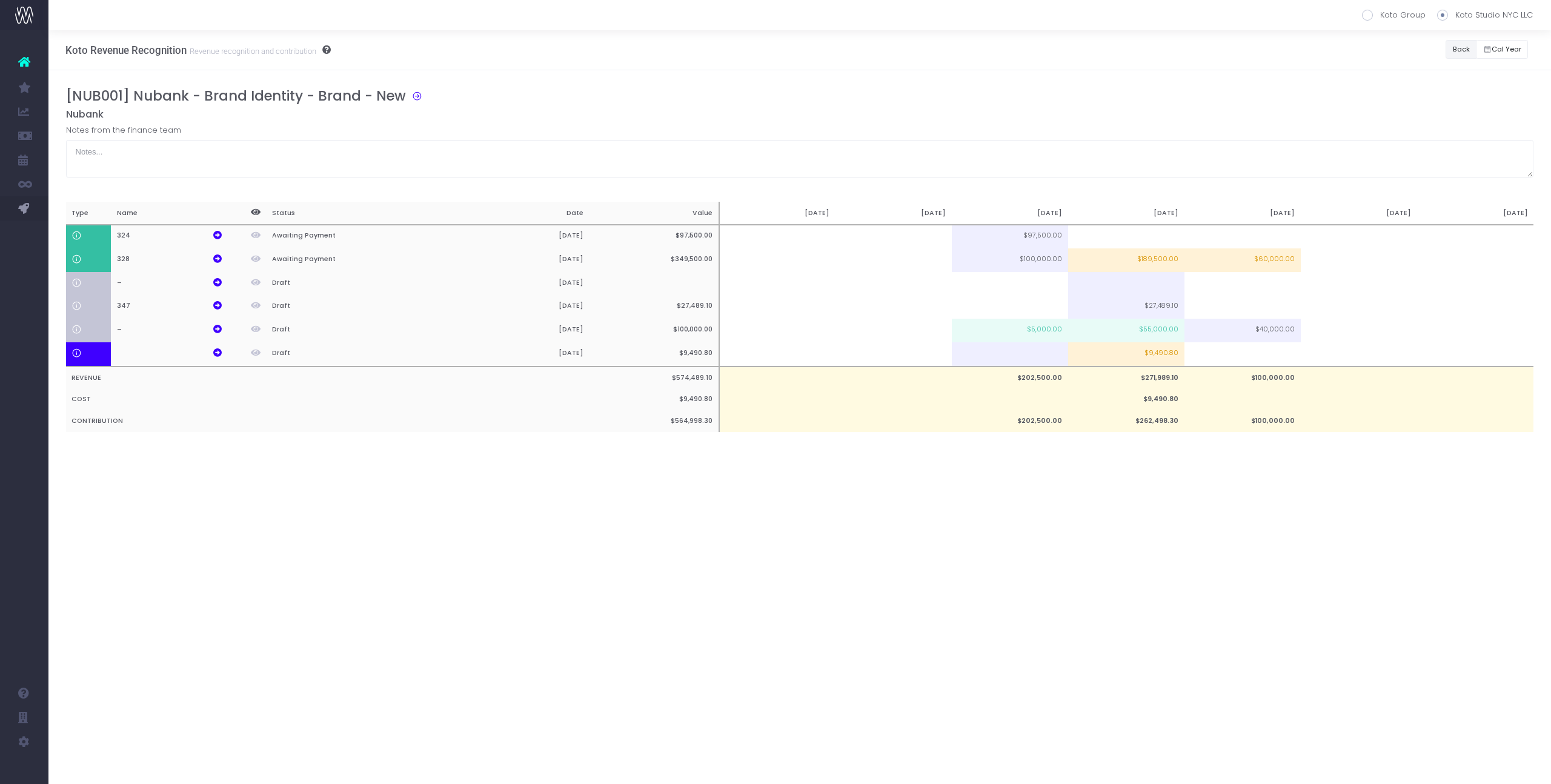
click at [1460, 43] on button "Back" at bounding box center [1461, 49] width 31 height 19
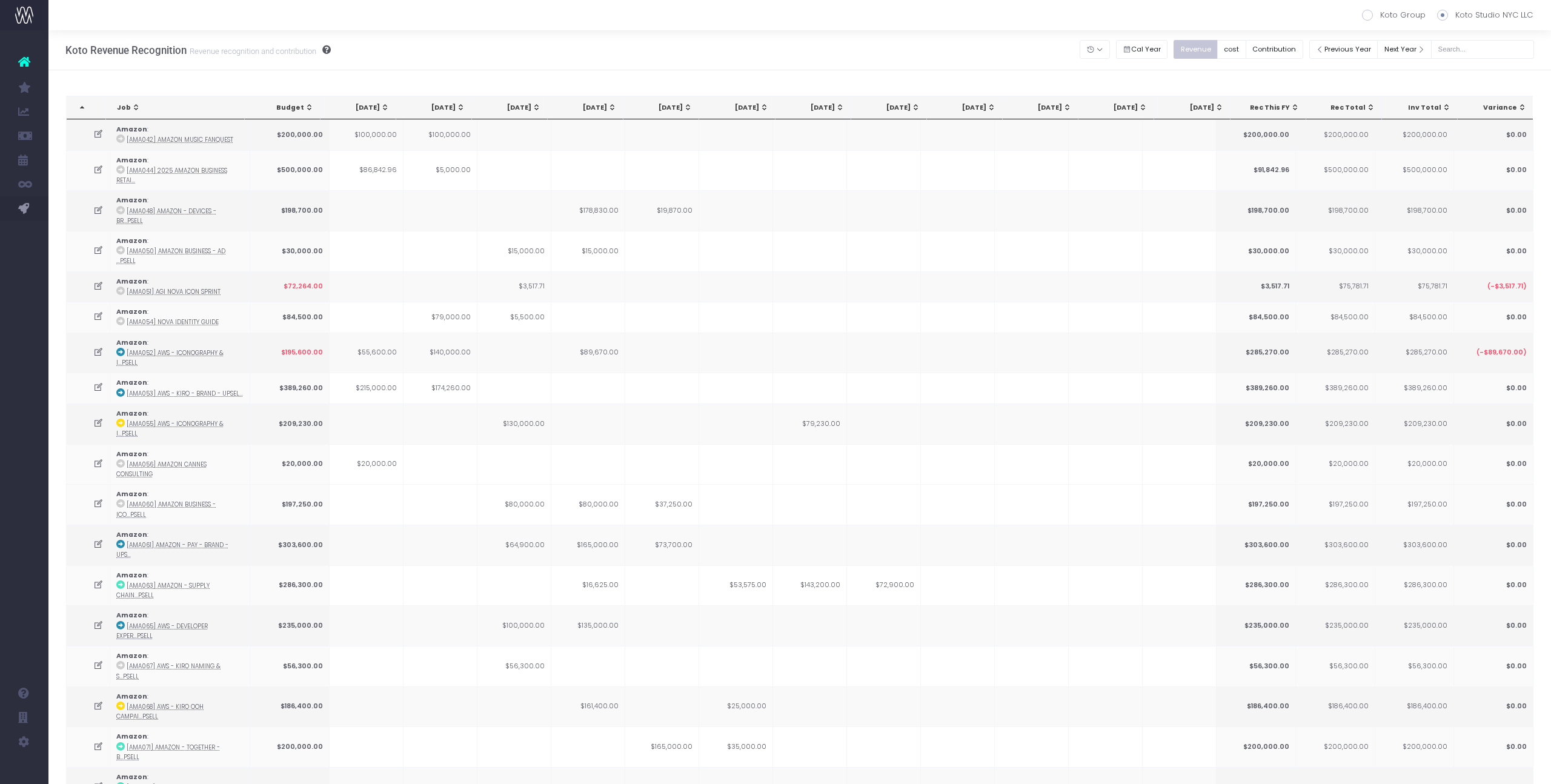
click at [762, 104] on span "Sep 25: activate to sort column ascending" at bounding box center [764, 107] width 9 height 9
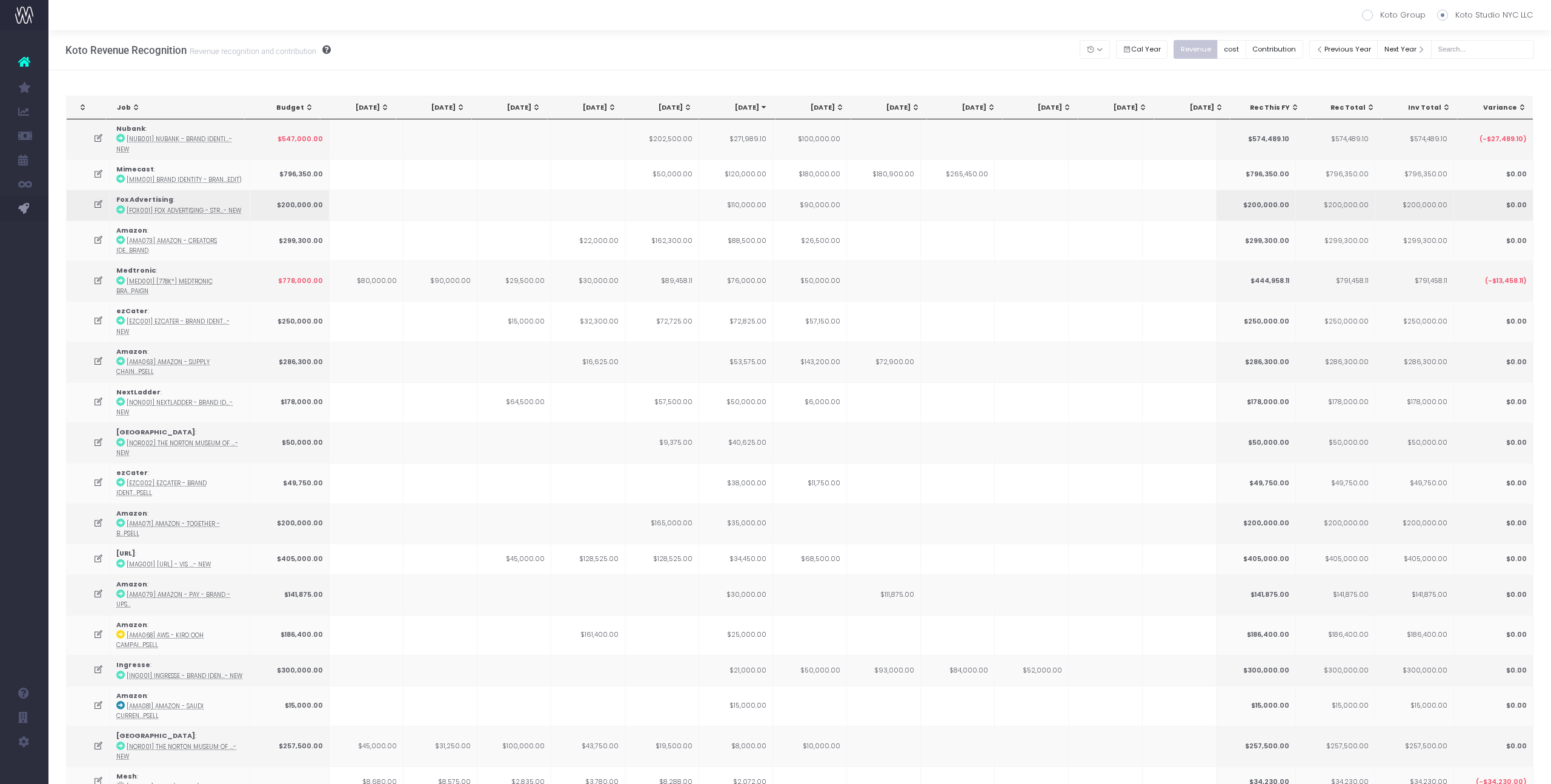
click at [750, 196] on td "$110,000.00" at bounding box center [736, 205] width 74 height 30
click at [750, 230] on td "$88,500.00" at bounding box center [736, 240] width 74 height 41
click at [753, 301] on td "$72,825.00" at bounding box center [736, 321] width 74 height 41
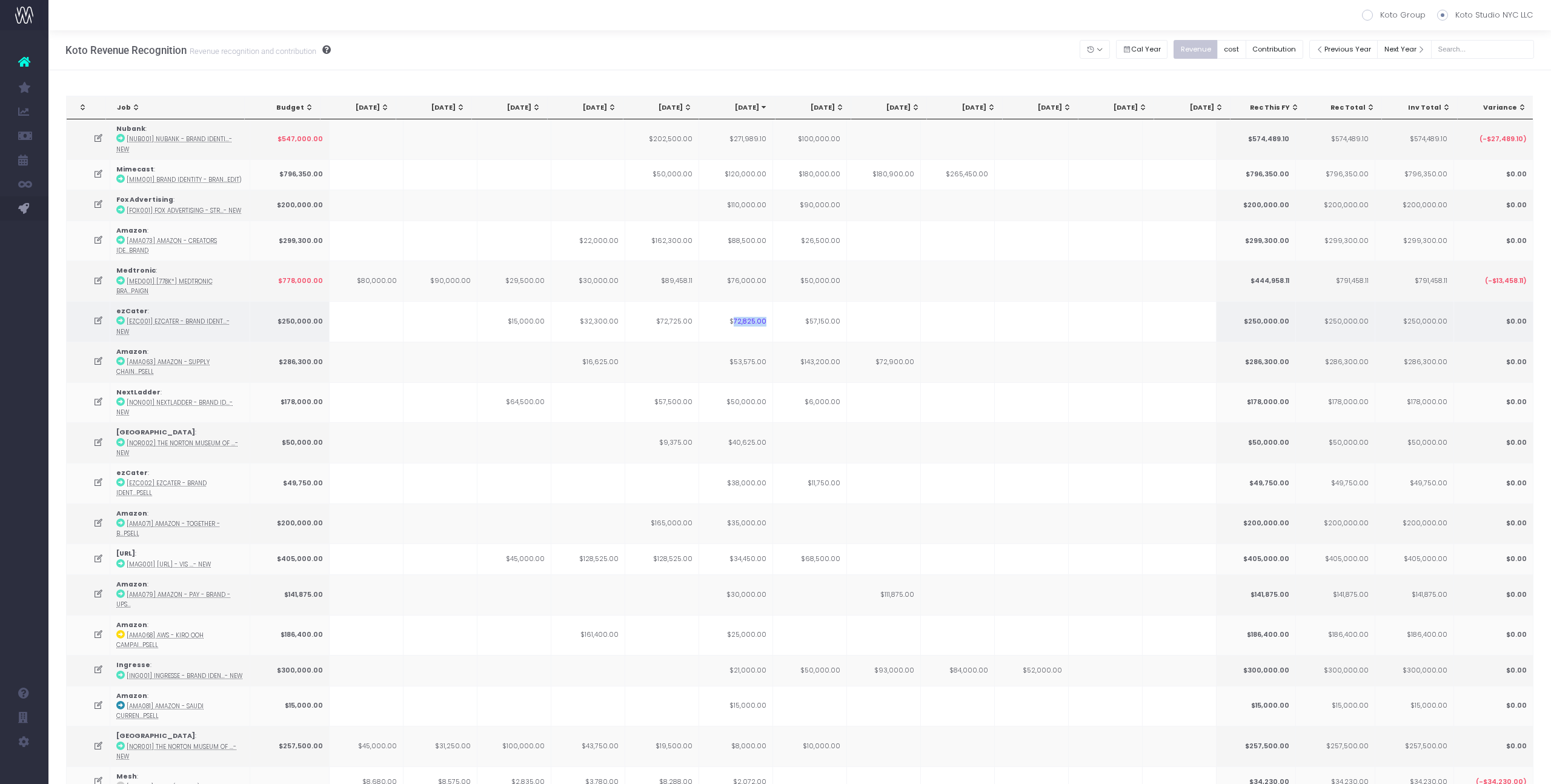
click at [753, 301] on td "$72,825.00" at bounding box center [736, 321] width 74 height 41
click at [753, 342] on td "$53,575.00" at bounding box center [736, 362] width 74 height 41
click at [101, 356] on icon at bounding box center [98, 361] width 10 height 10
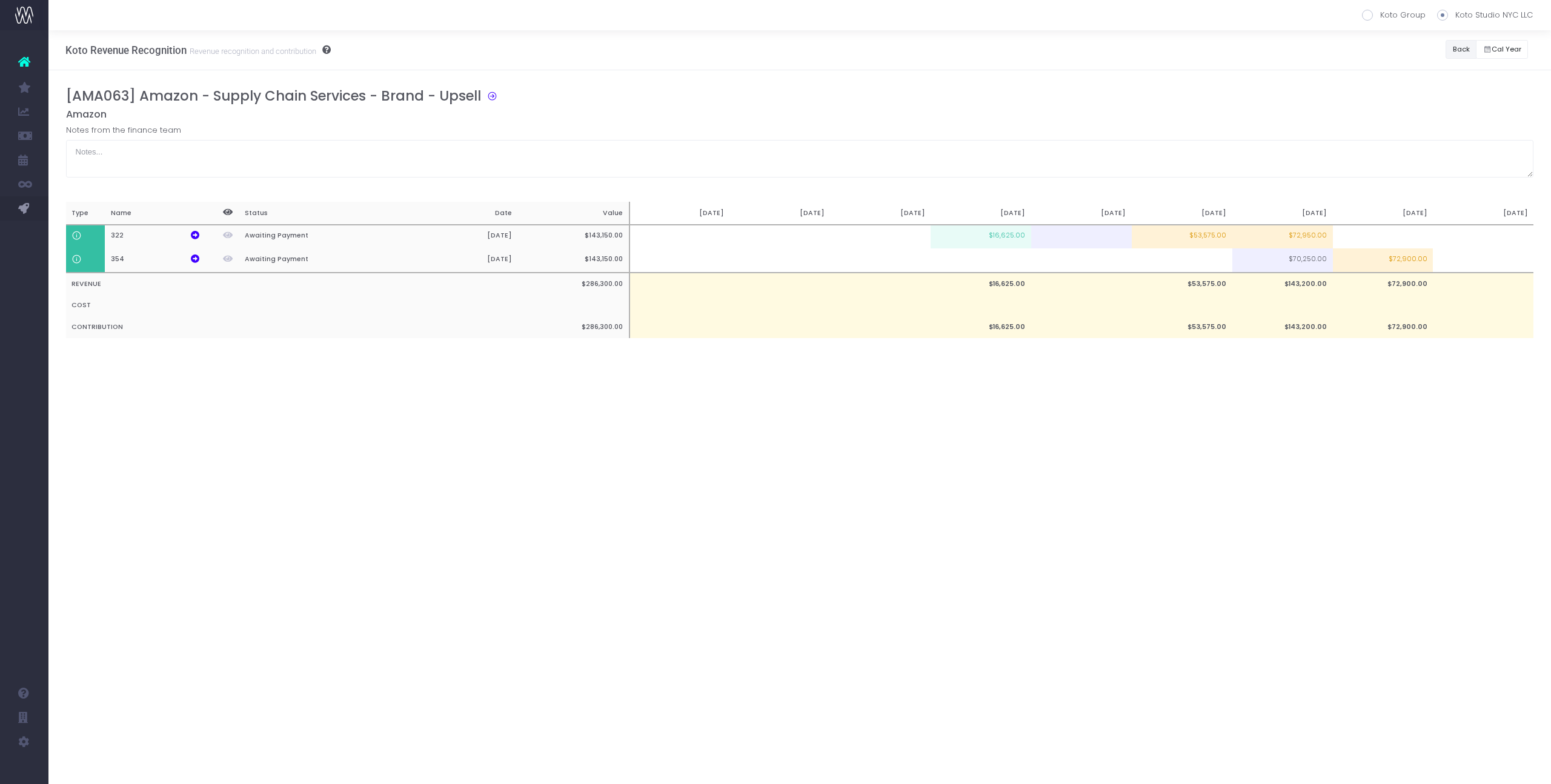
click at [1467, 49] on button "Back" at bounding box center [1461, 49] width 31 height 19
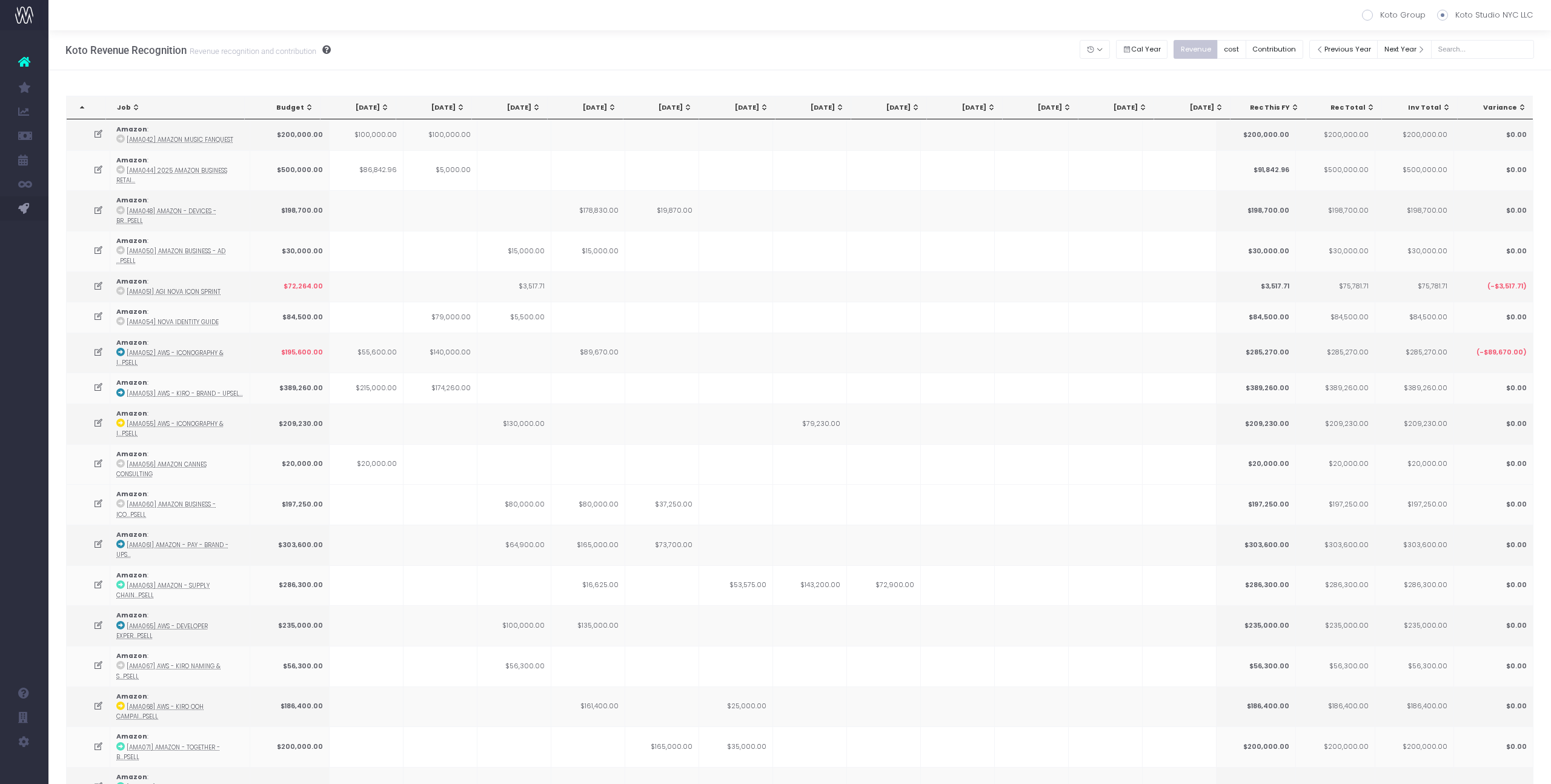
click at [758, 111] on div "[DATE]" at bounding box center [739, 108] width 58 height 9
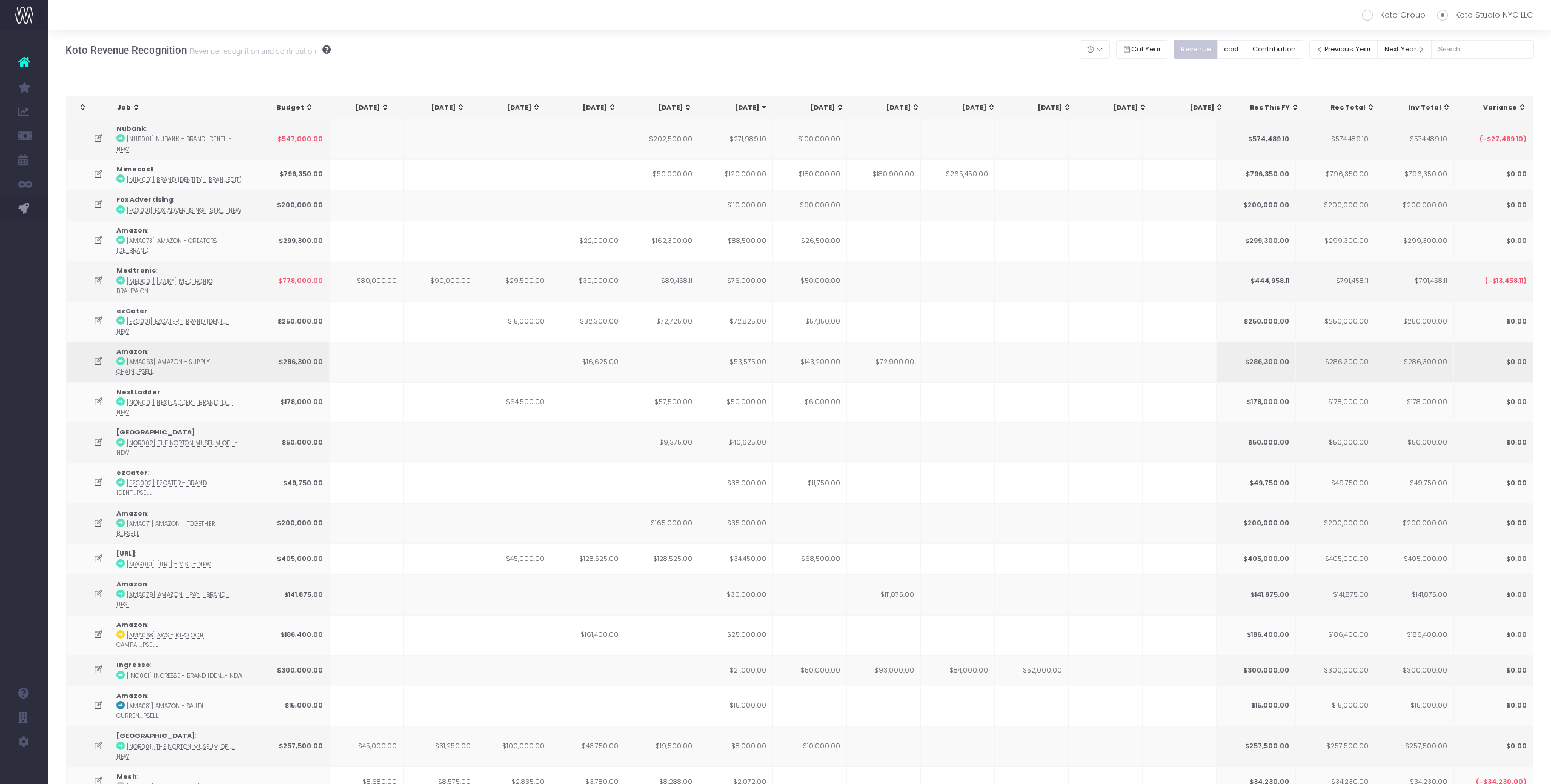
click at [745, 342] on td "$53,575.00" at bounding box center [736, 362] width 74 height 41
click at [752, 382] on td "$50,000.00" at bounding box center [736, 402] width 74 height 41
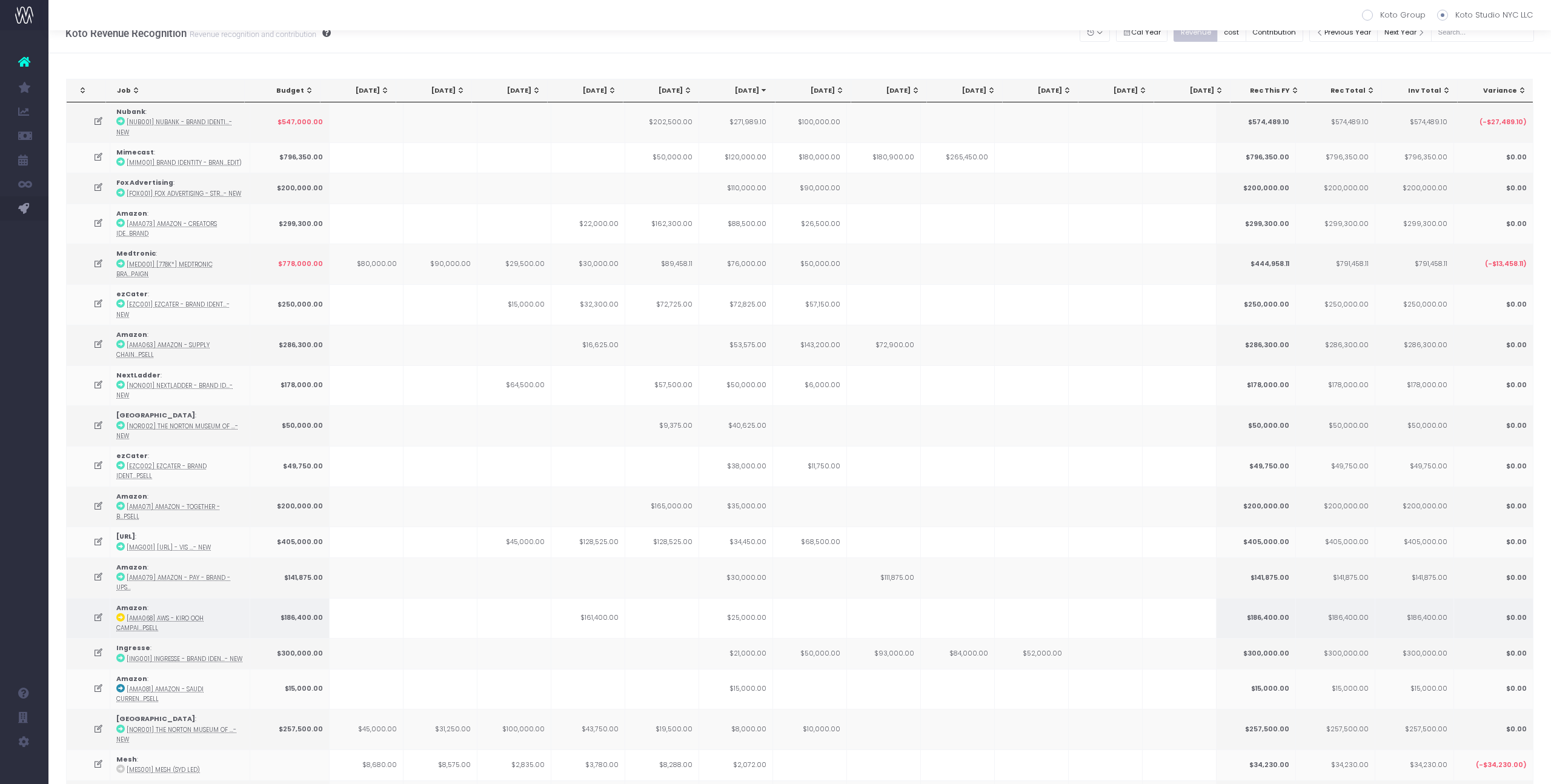
scroll to position [19, 0]
click at [812, 706] on td "$10,000.00" at bounding box center [810, 726] width 74 height 41
click at [683, 403] on td "$9,375.00" at bounding box center [662, 423] width 74 height 41
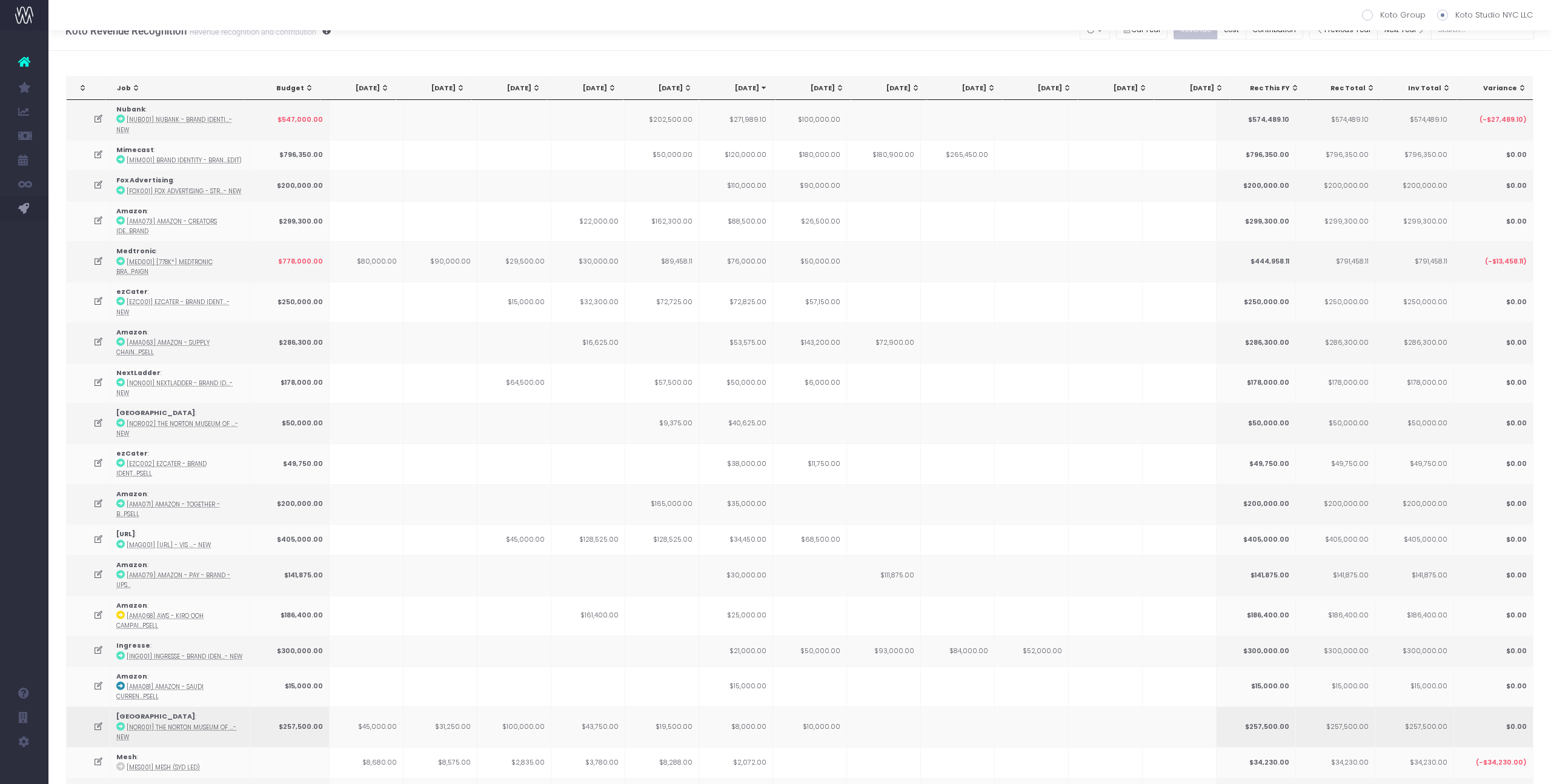
click at [613, 706] on td "$43,750.00" at bounding box center [588, 726] width 74 height 41
click at [603, 706] on td "$43,750.00" at bounding box center [588, 726] width 74 height 41
click at [687, 706] on td "$19,500.00" at bounding box center [662, 726] width 74 height 41
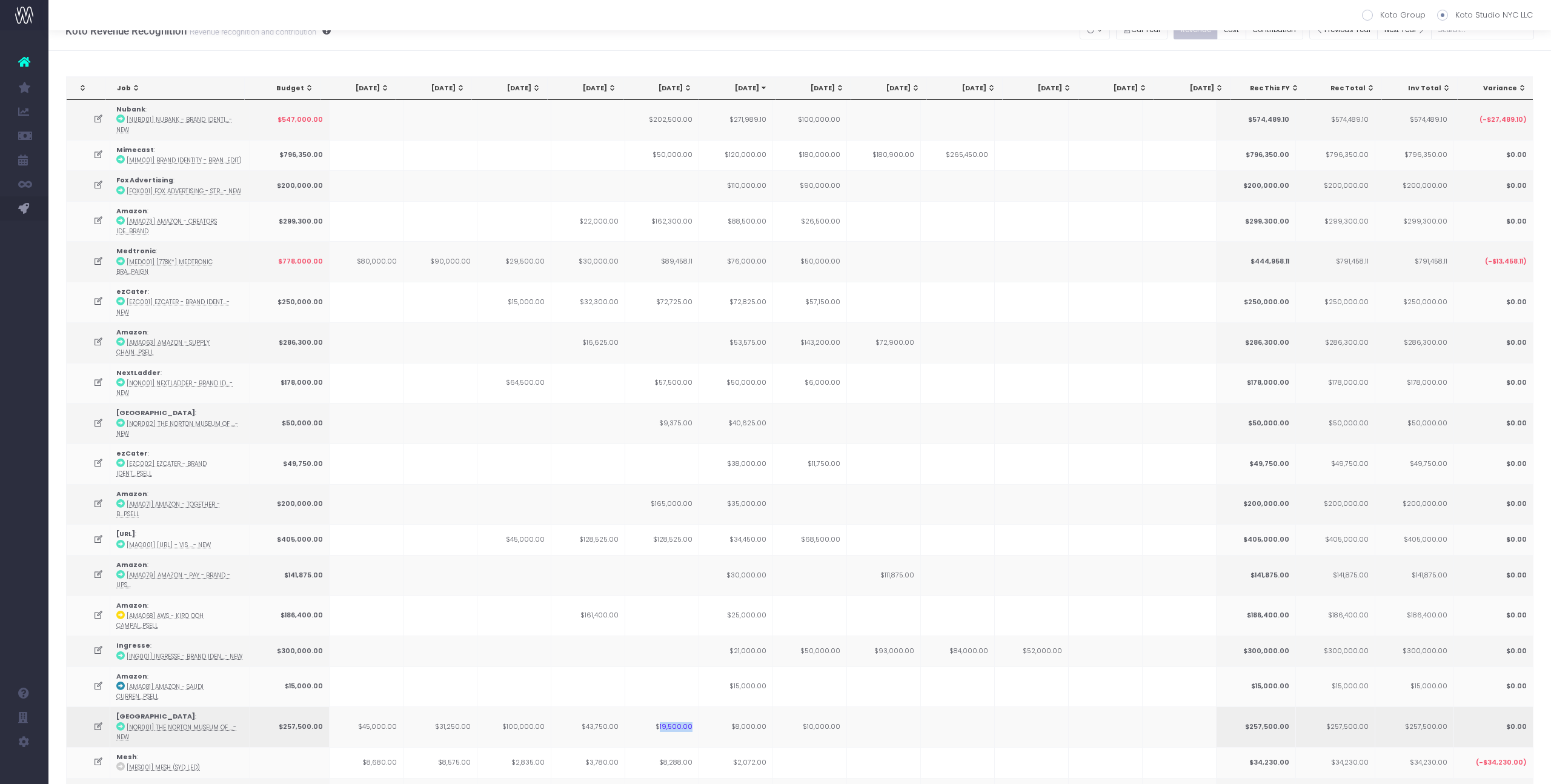
click at [687, 706] on td "$19,500.00" at bounding box center [662, 726] width 74 height 41
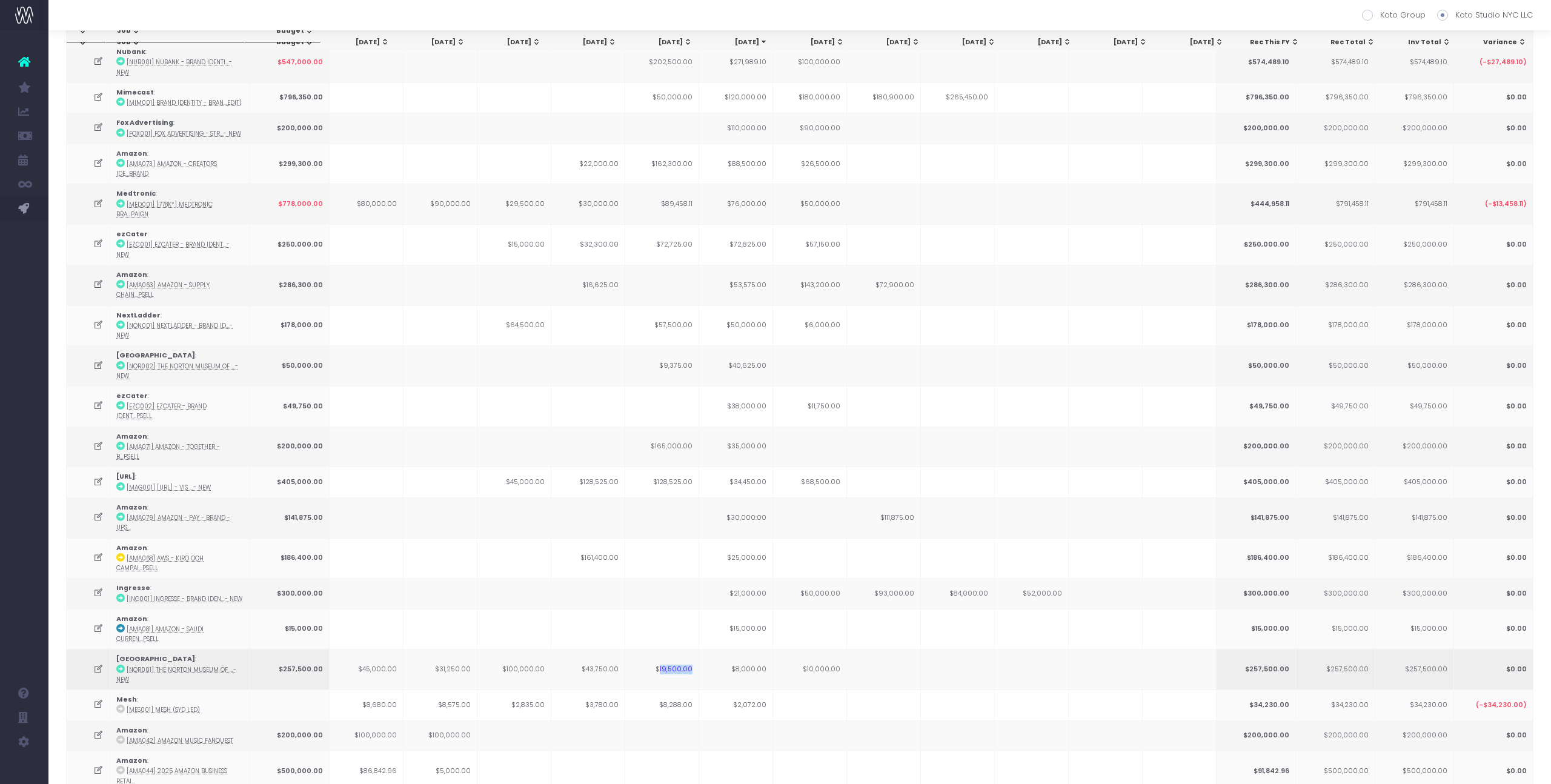
scroll to position [76, 0]
click at [675, 347] on td "$9,375.00" at bounding box center [662, 367] width 74 height 41
click at [757, 387] on td "$38,000.00" at bounding box center [736, 407] width 74 height 41
click at [758, 387] on td "$38,000.00" at bounding box center [736, 407] width 74 height 41
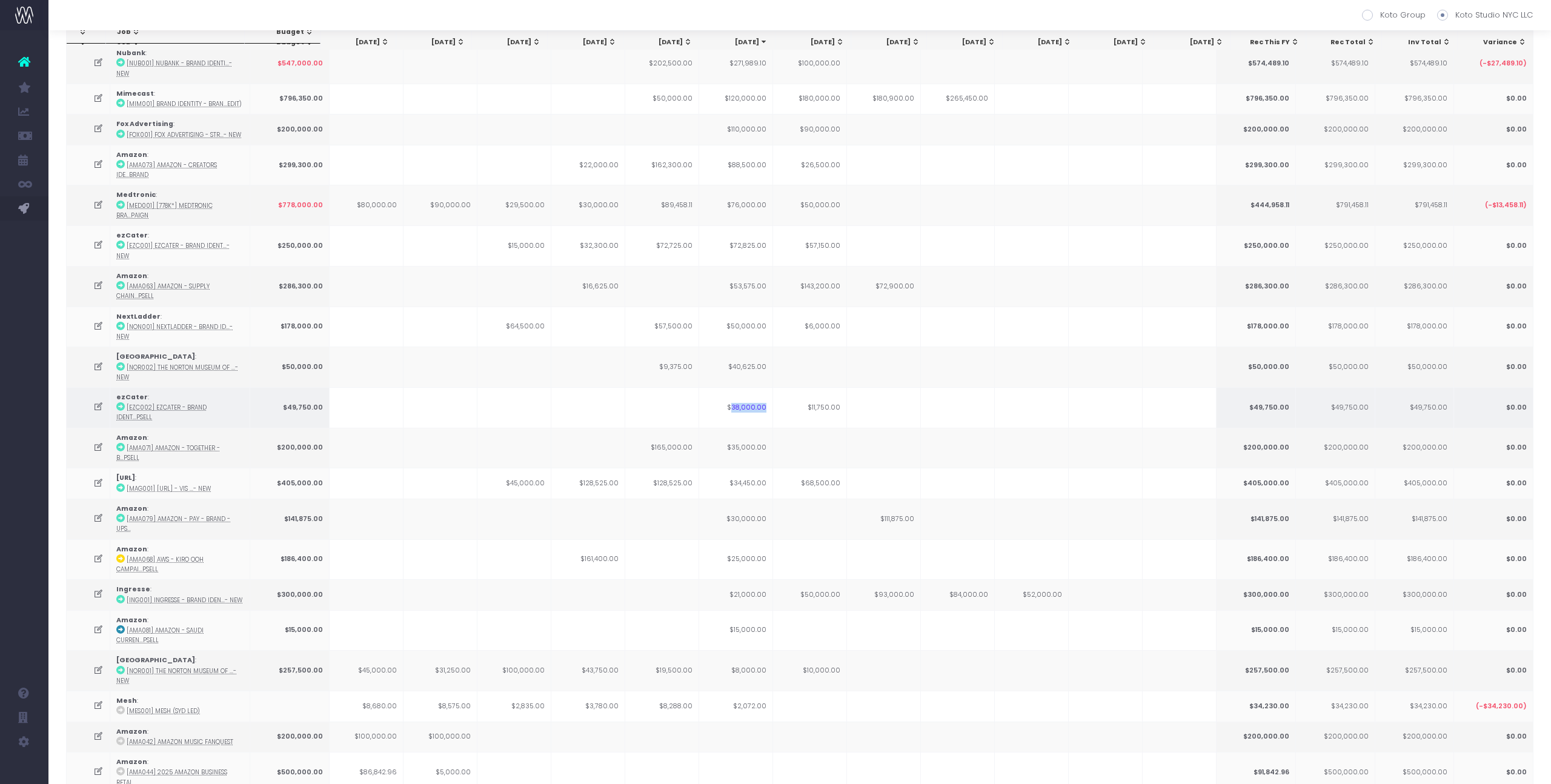
click at [758, 387] on td "$38,000.00" at bounding box center [736, 407] width 74 height 41
click at [751, 428] on td "$35,000.00" at bounding box center [736, 448] width 74 height 41
click at [95, 442] on icon at bounding box center [98, 447] width 10 height 10
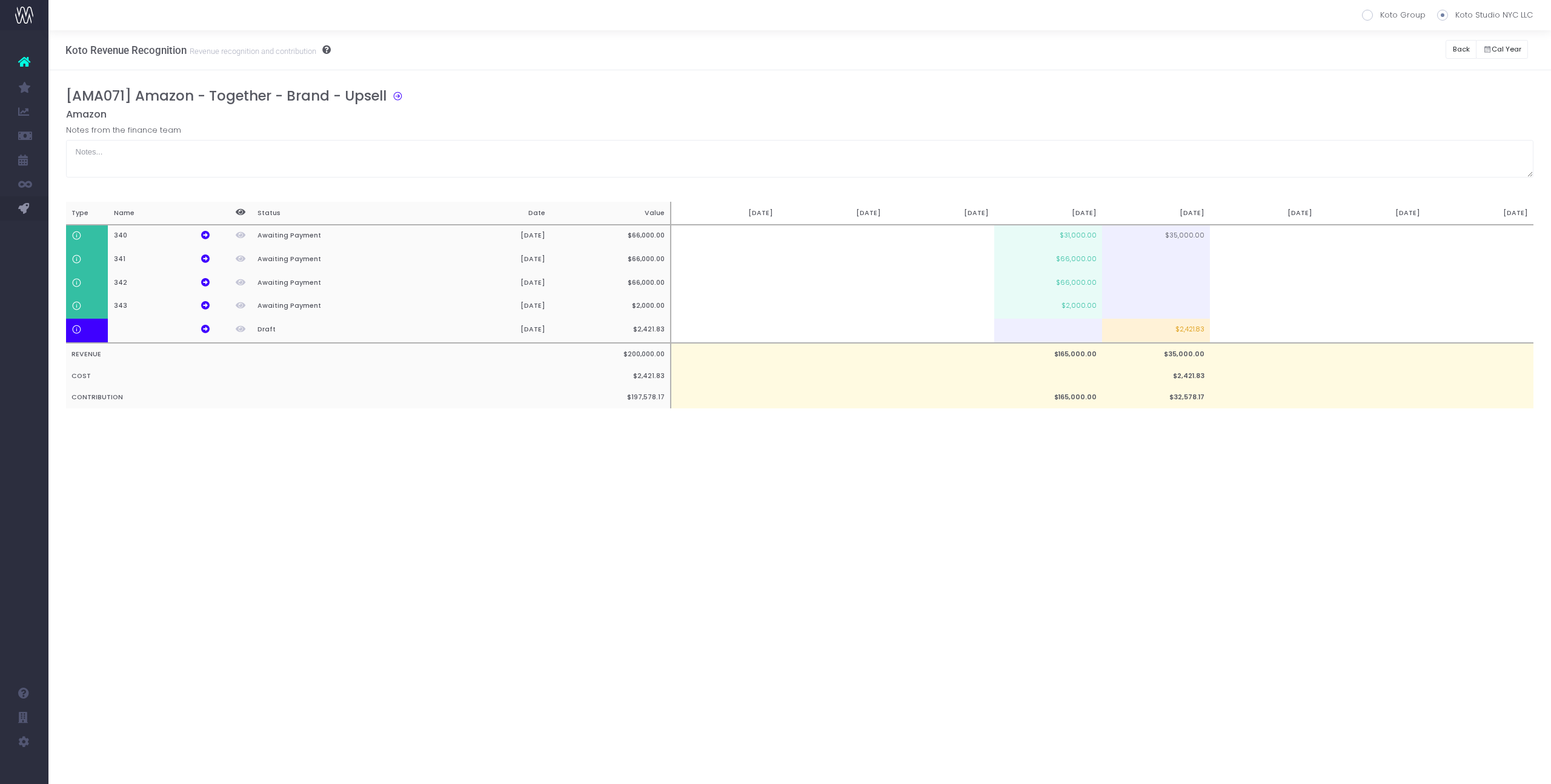
scroll to position [0, 0]
click at [1464, 53] on button "Back" at bounding box center [1461, 49] width 31 height 19
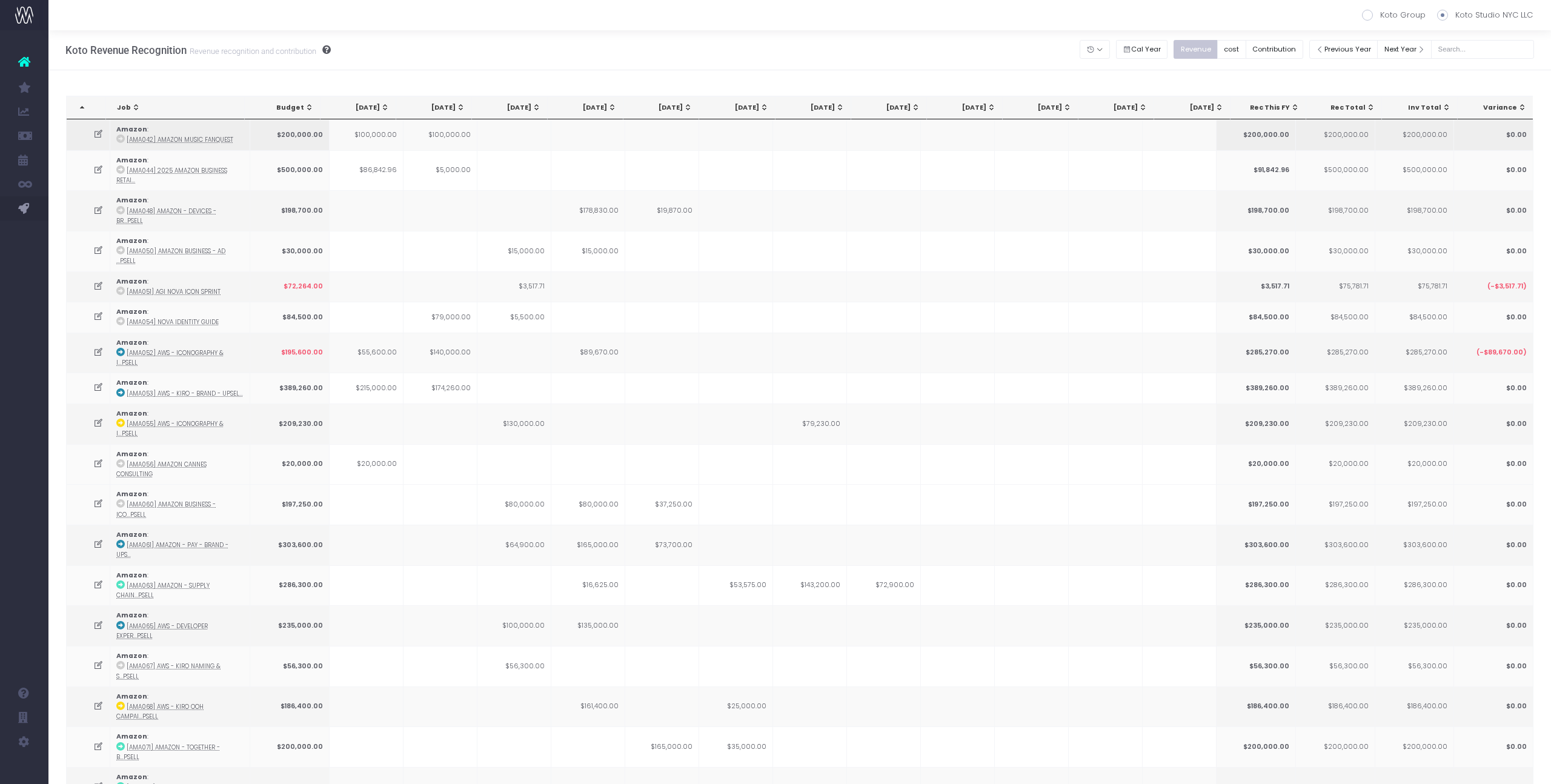
click at [734, 121] on td at bounding box center [736, 135] width 74 height 30
click at [742, 112] on div "[DATE]" at bounding box center [739, 108] width 58 height 9
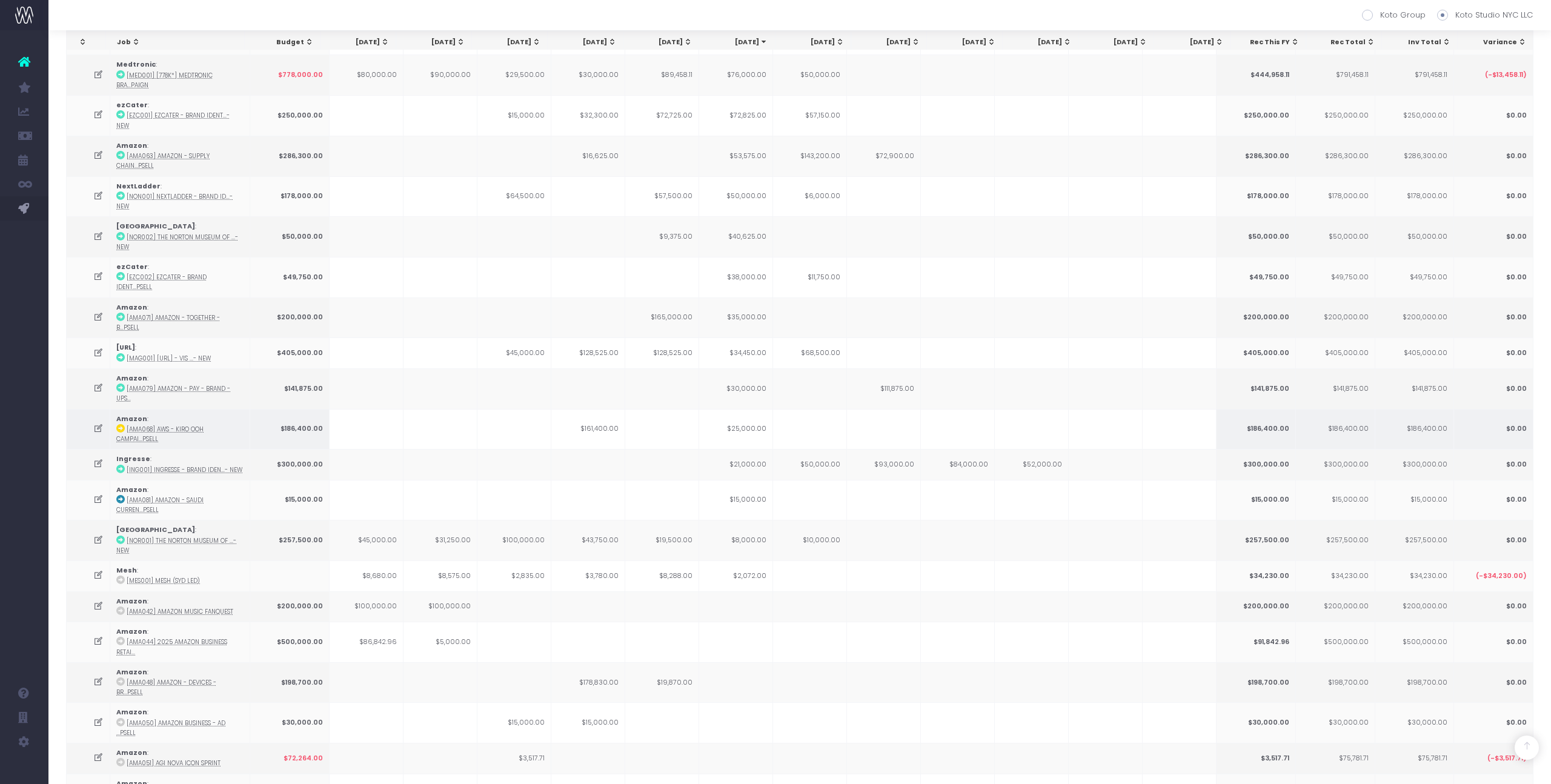
scroll to position [201, 0]
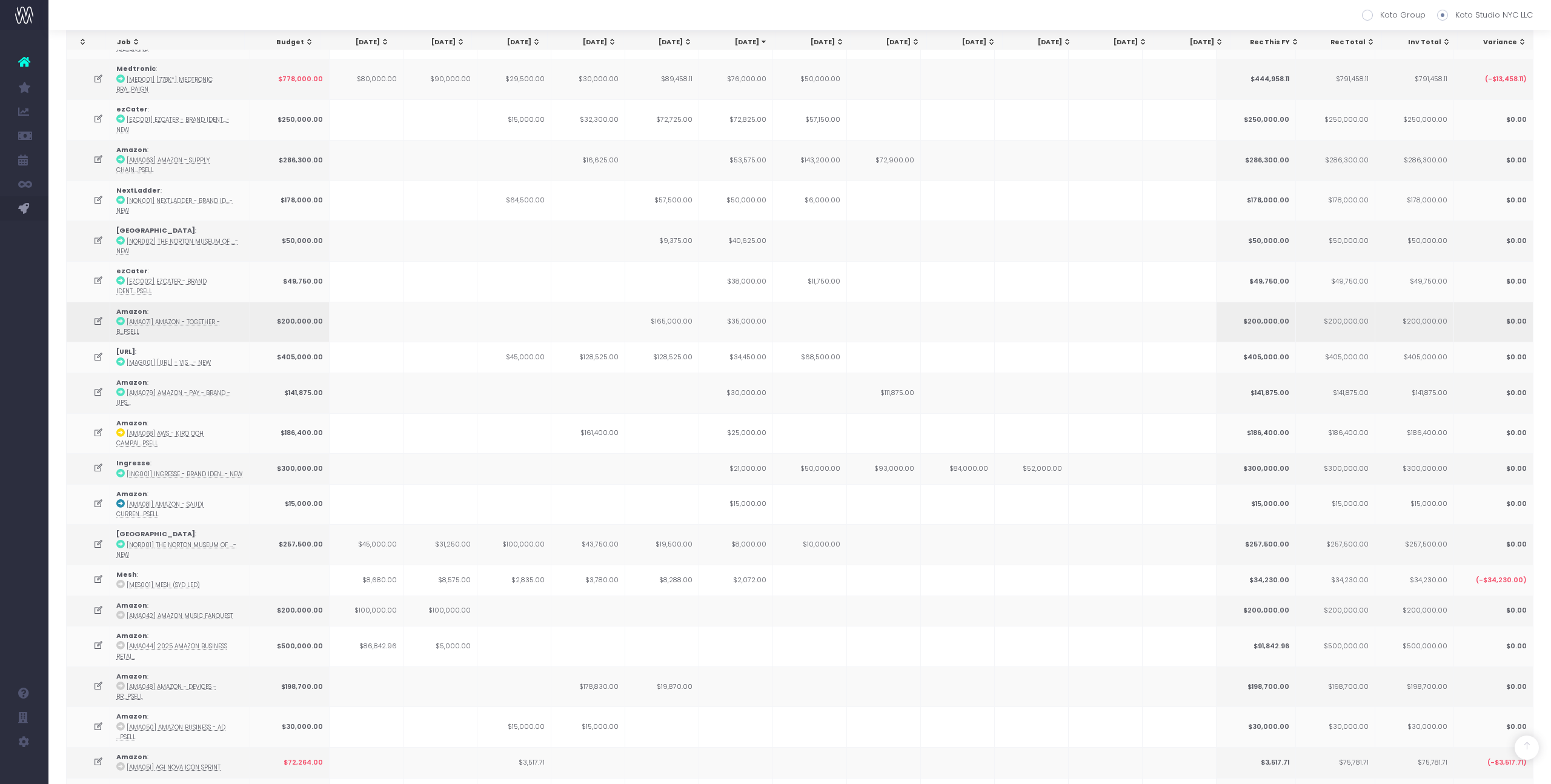
click at [99, 316] on icon at bounding box center [98, 321] width 10 height 10
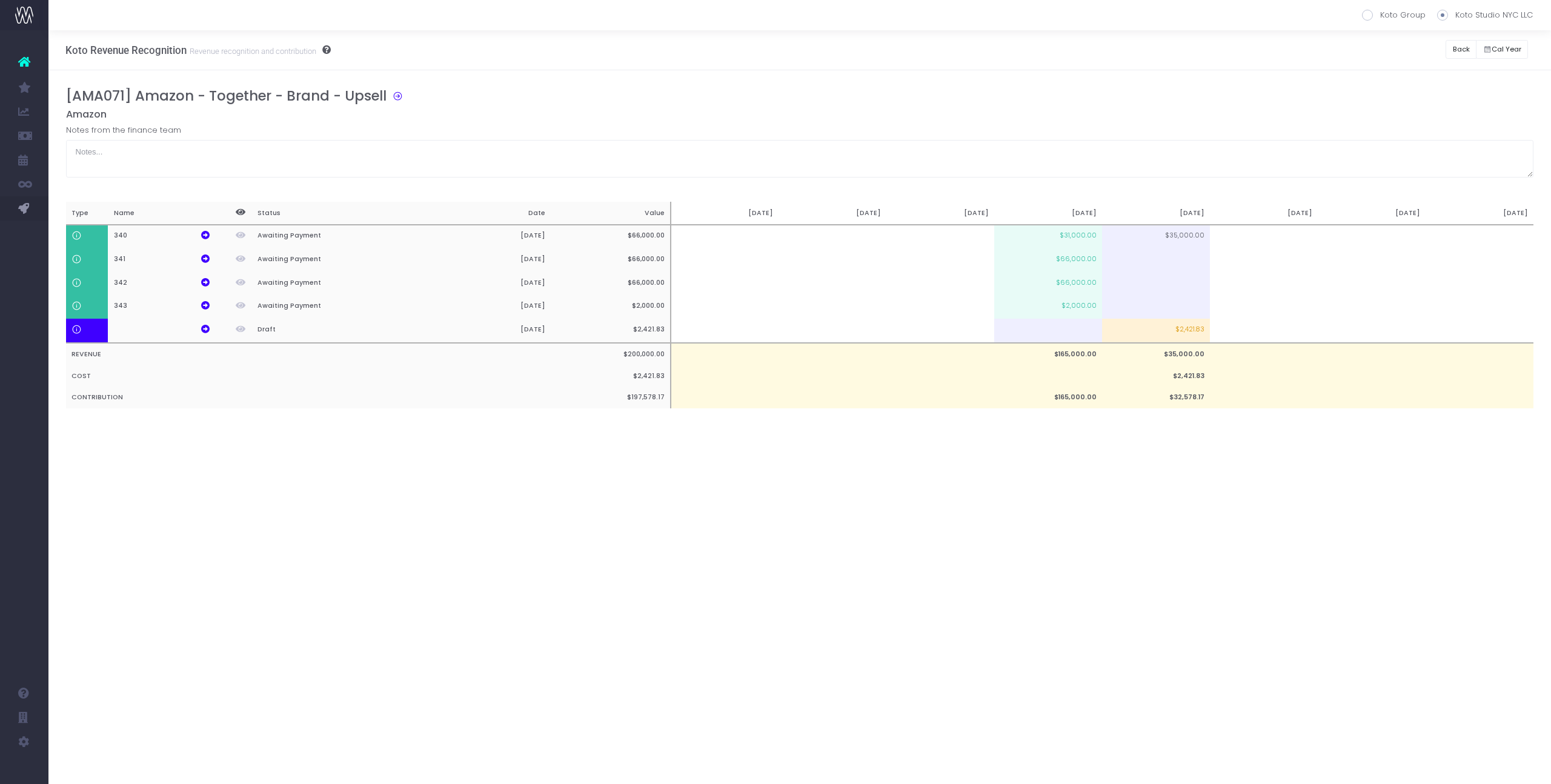
scroll to position [0, 0]
click at [1465, 49] on button "Back" at bounding box center [1461, 49] width 31 height 19
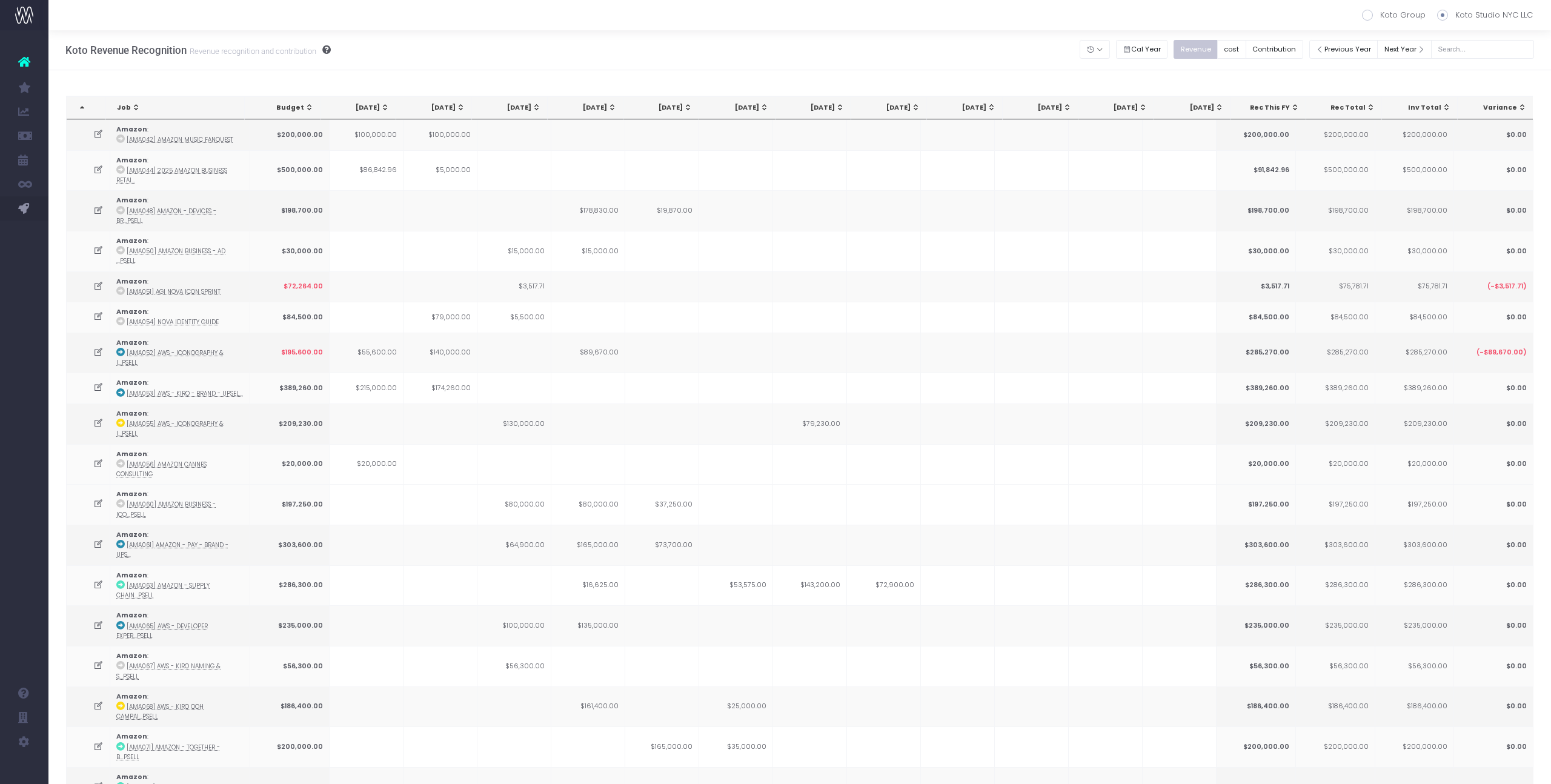
click at [743, 107] on div "[DATE]" at bounding box center [739, 108] width 58 height 9
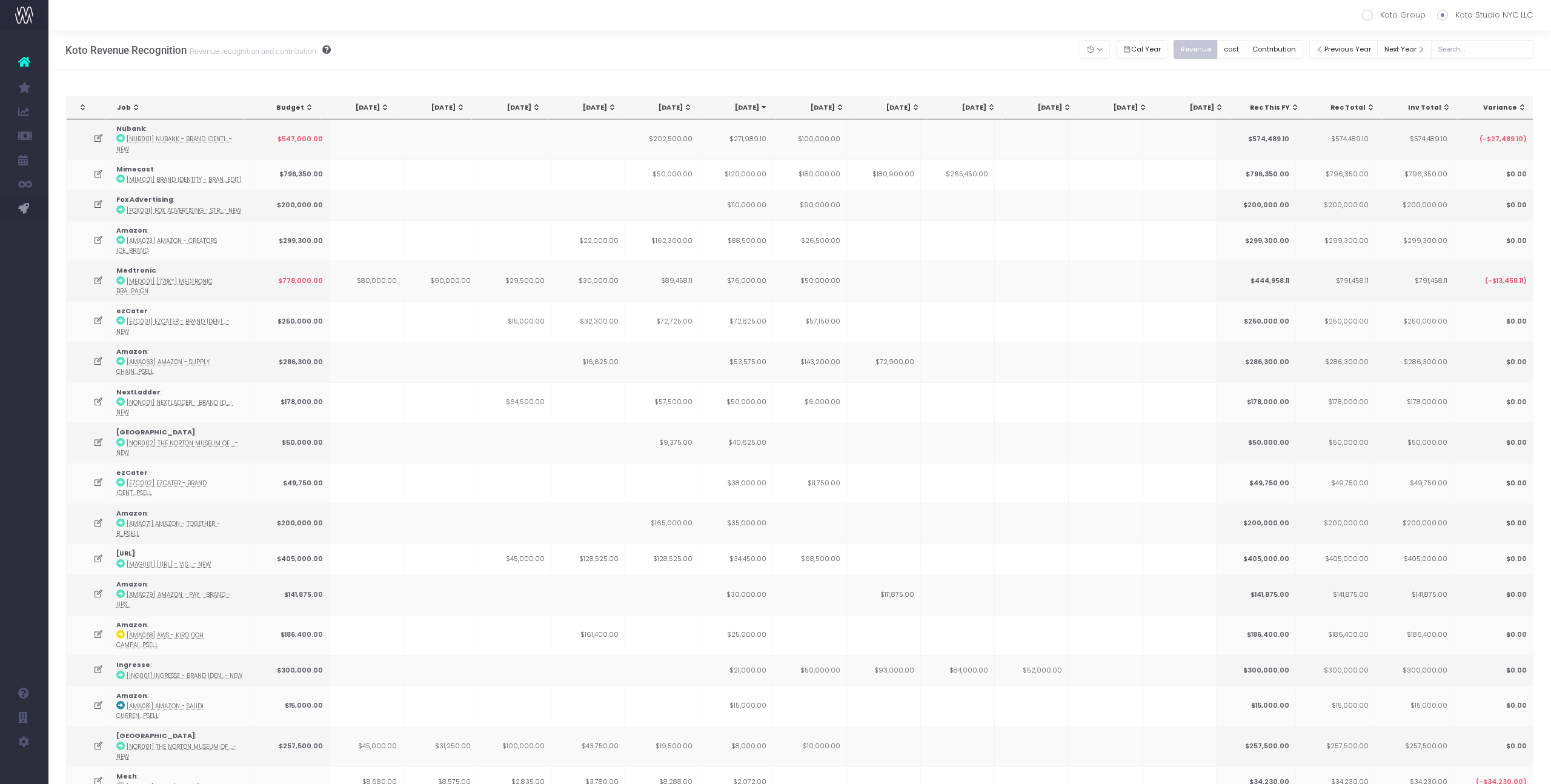
click at [743, 107] on div "[DATE]" at bounding box center [739, 108] width 58 height 9
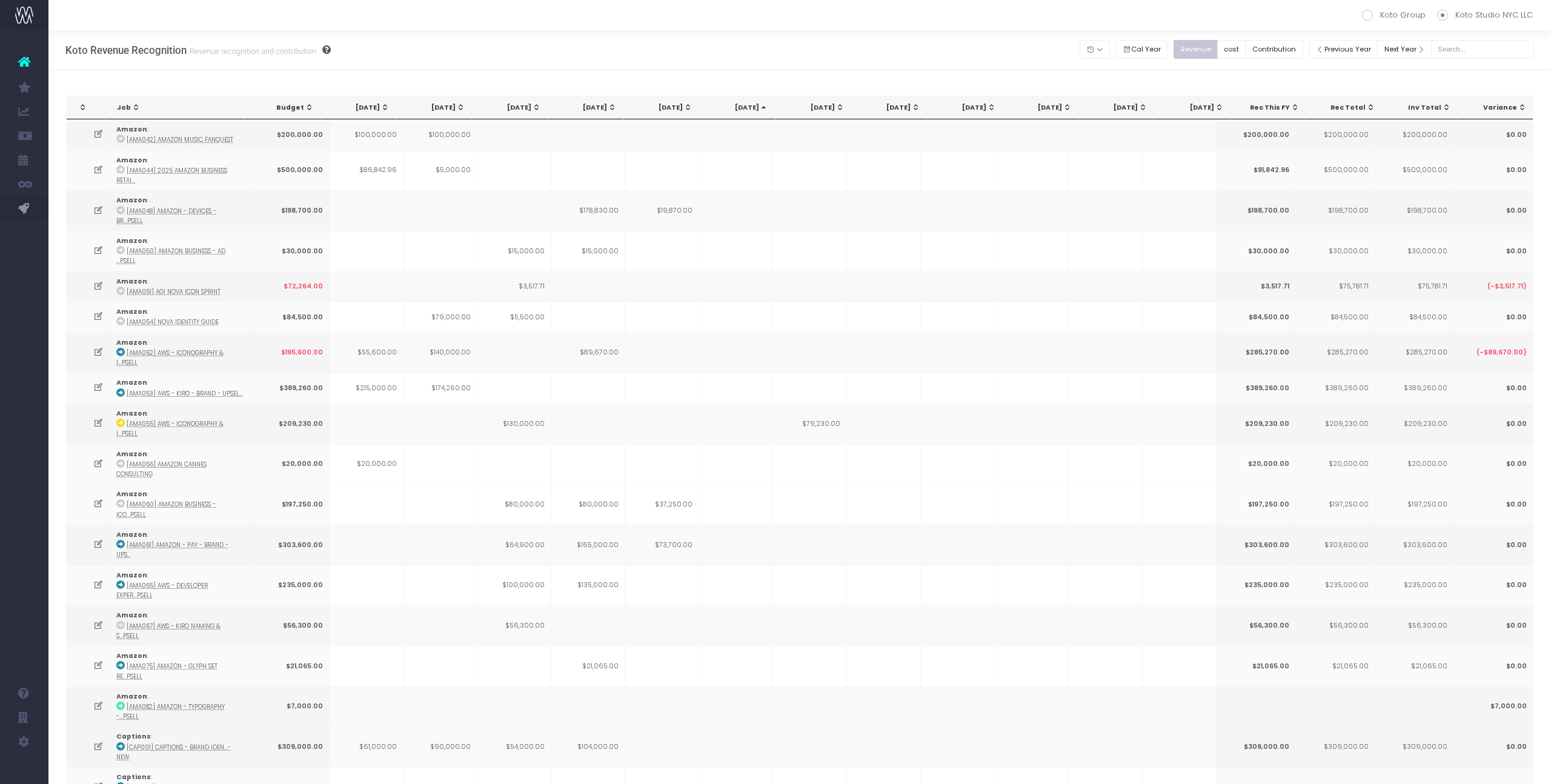
click at [743, 107] on div "[DATE]" at bounding box center [739, 108] width 58 height 9
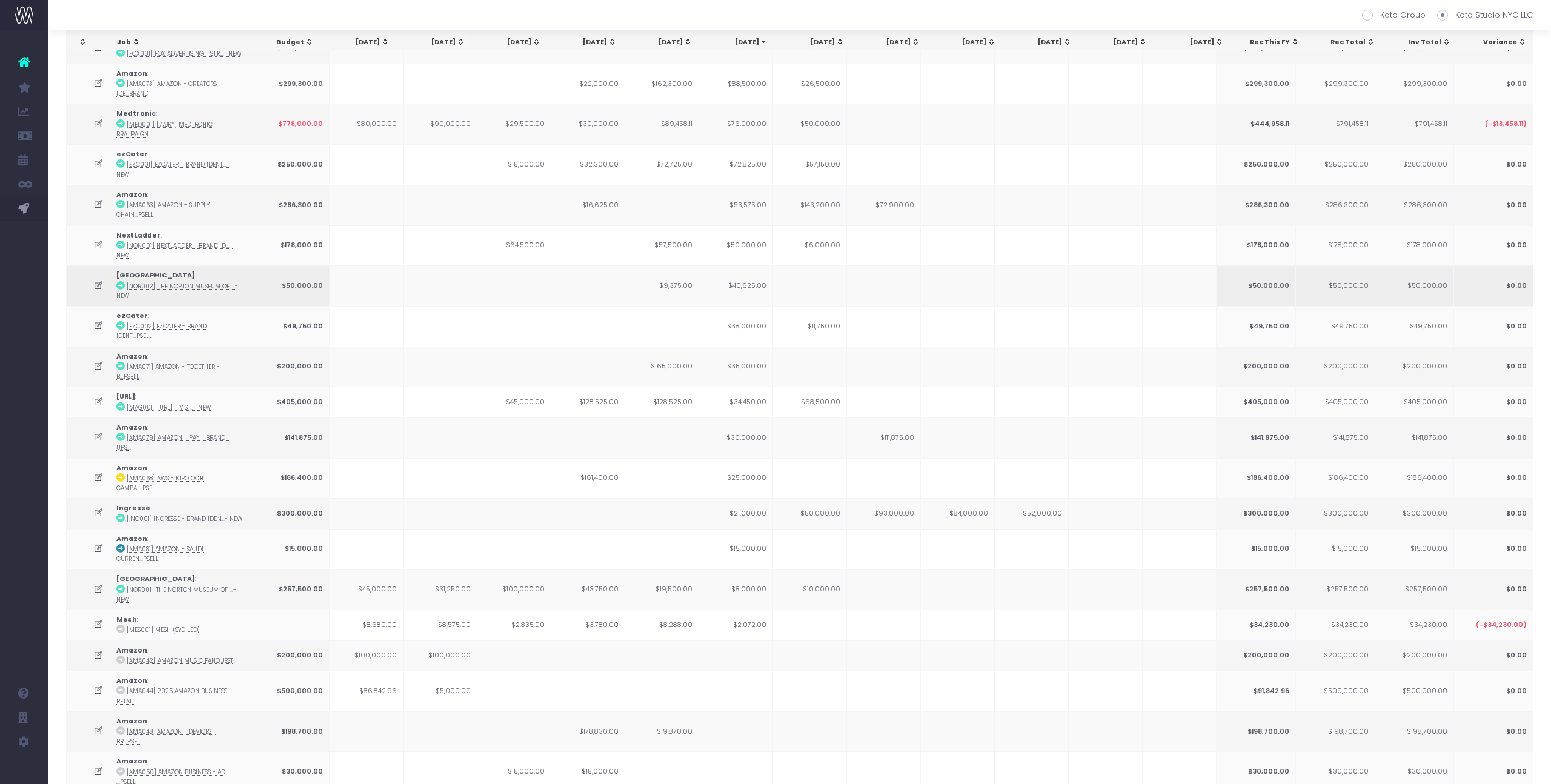
scroll to position [161, 0]
click at [749, 342] on td "$35,000.00" at bounding box center [736, 362] width 74 height 41
click at [750, 382] on td "$34,450.00" at bounding box center [736, 397] width 74 height 30
click at [759, 412] on td "$30,000.00" at bounding box center [736, 432] width 74 height 41
click at [759, 382] on td "$34,450.00" at bounding box center [736, 397] width 74 height 30
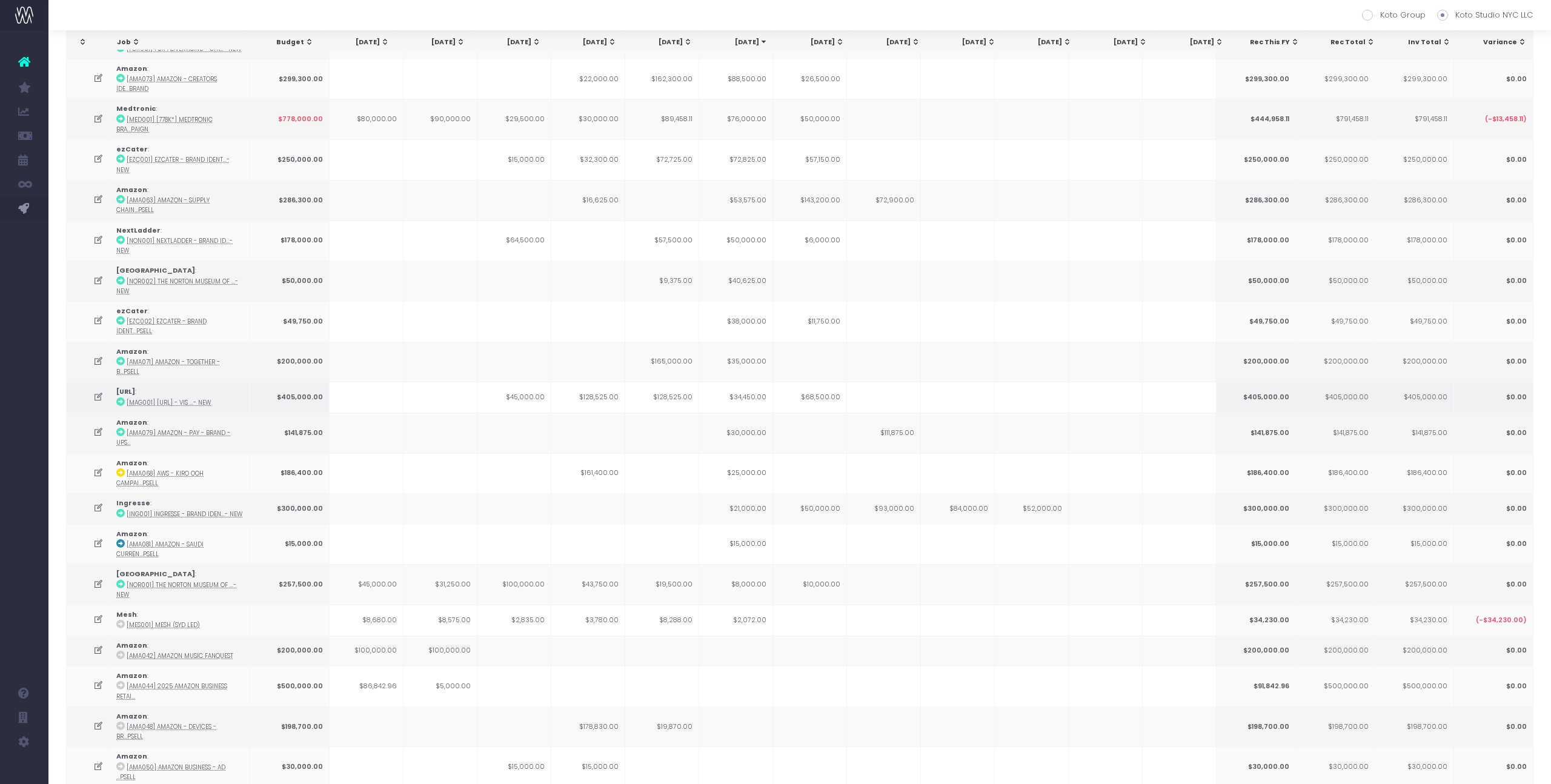
click at [759, 382] on td "$34,450.00" at bounding box center [736, 397] width 74 height 30
click at [752, 382] on td "$34,450.00" at bounding box center [736, 397] width 74 height 30
click at [753, 382] on td "$34,450.00" at bounding box center [736, 397] width 74 height 30
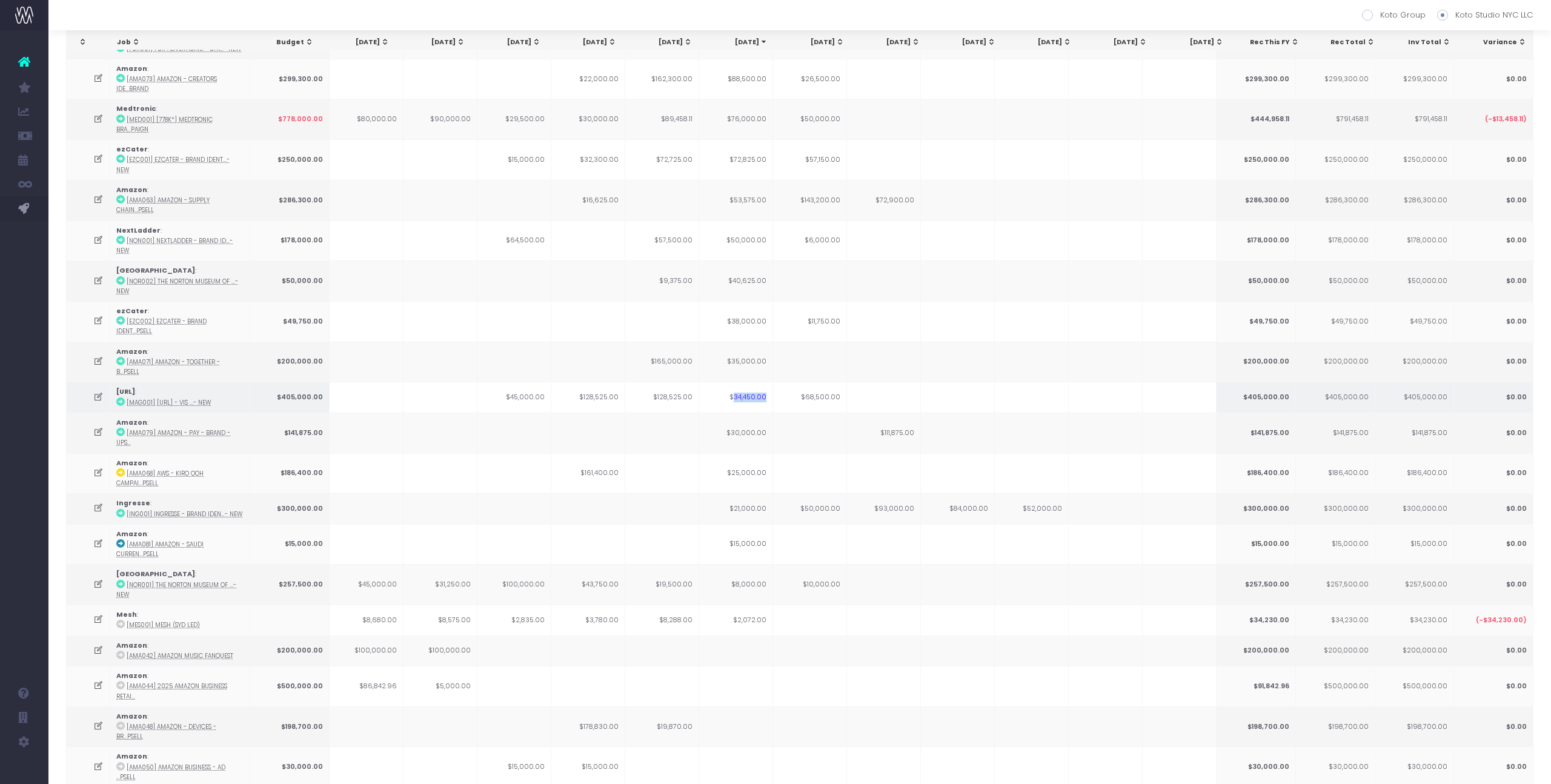
click at [753, 382] on td "$34,450.00" at bounding box center [736, 397] width 74 height 30
click at [754, 493] on td "$21,000.00" at bounding box center [736, 508] width 74 height 30
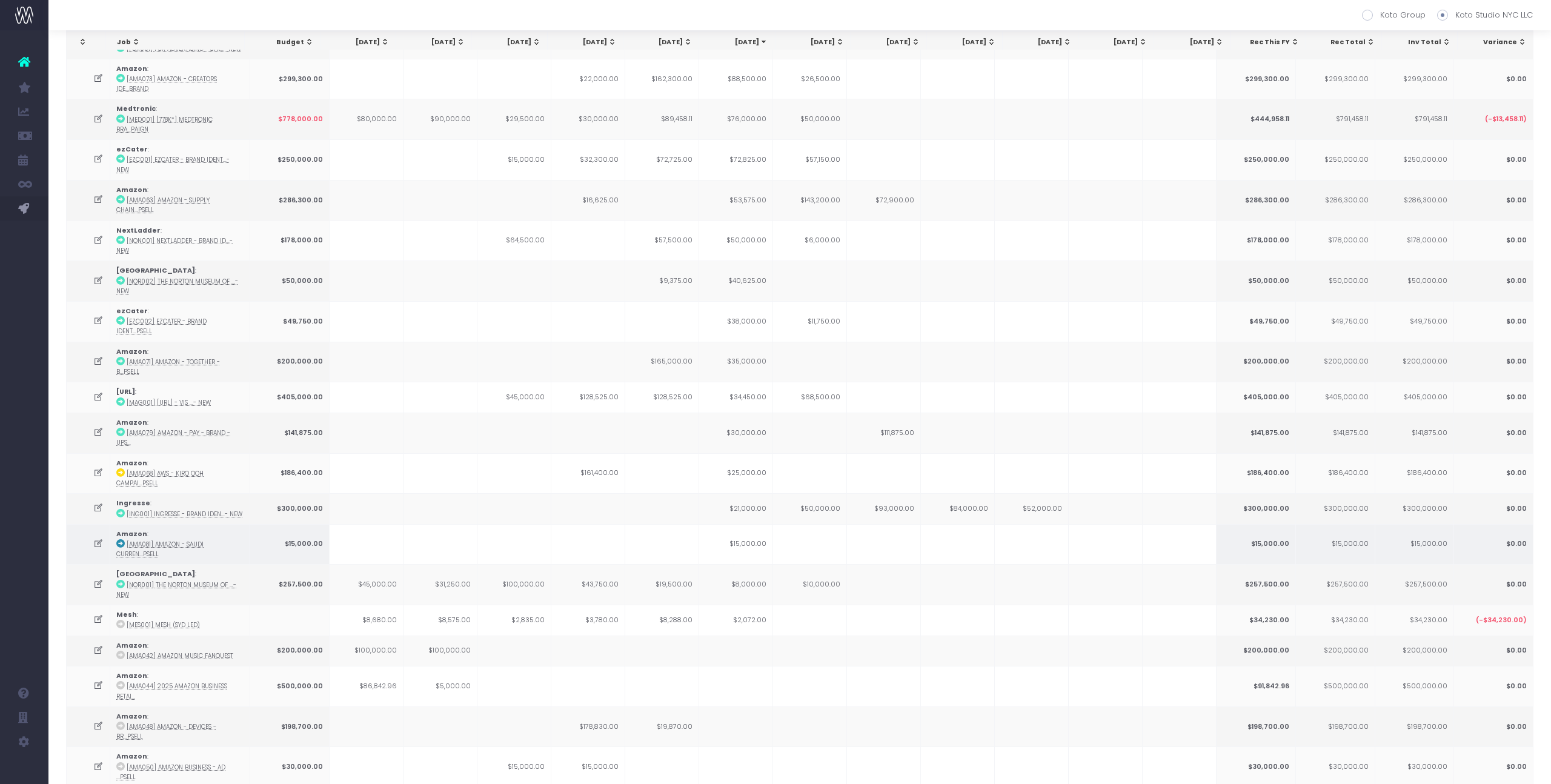
click at [98, 539] on icon at bounding box center [98, 544] width 10 height 10
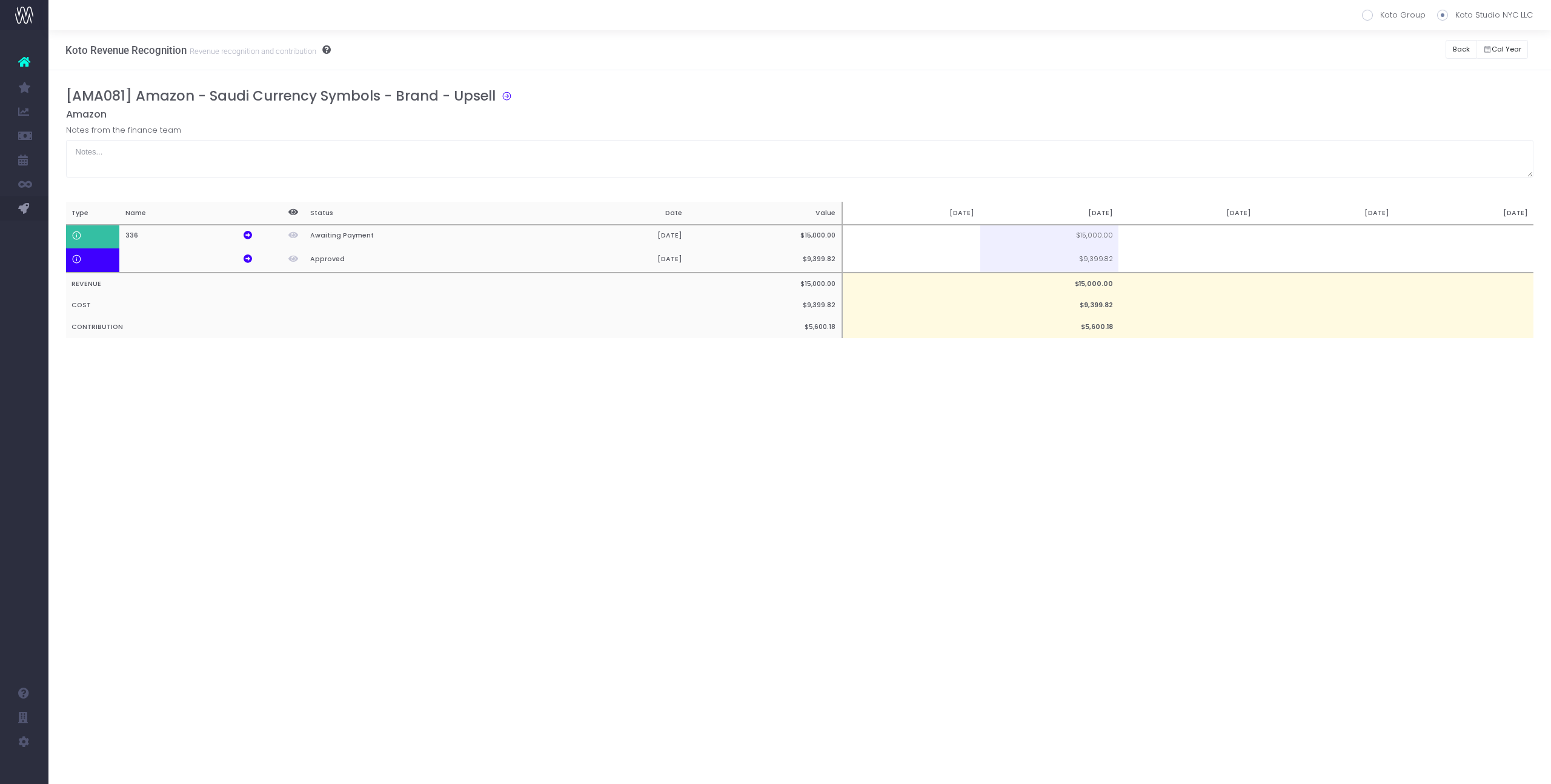
scroll to position [0, 0]
click at [250, 262] on icon at bounding box center [248, 259] width 9 height 9
click at [247, 238] on icon at bounding box center [248, 235] width 9 height 9
click at [1466, 42] on button "Back" at bounding box center [1461, 49] width 31 height 19
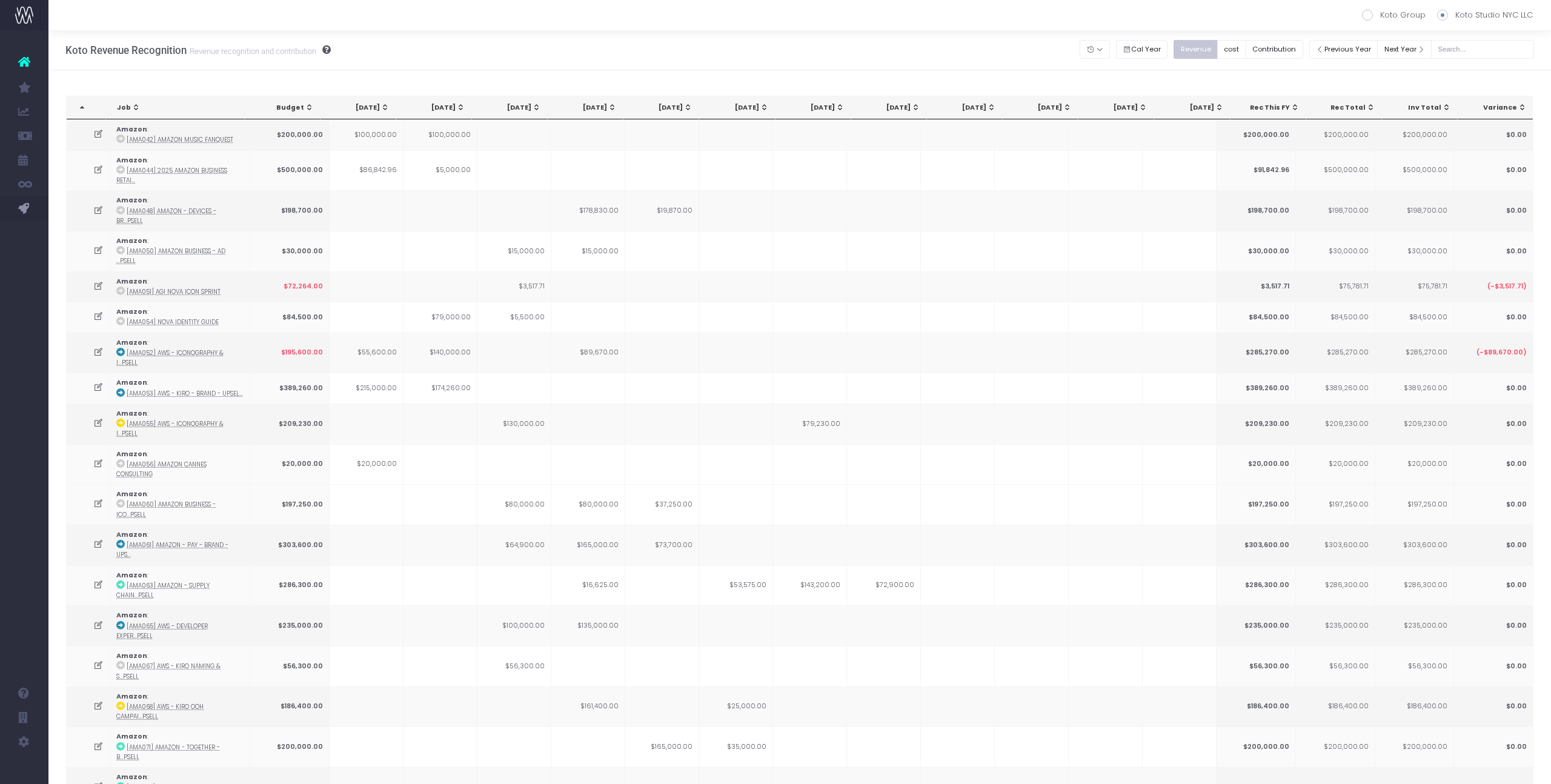
click at [752, 99] on th "[DATE]" at bounding box center [737, 108] width 76 height 23
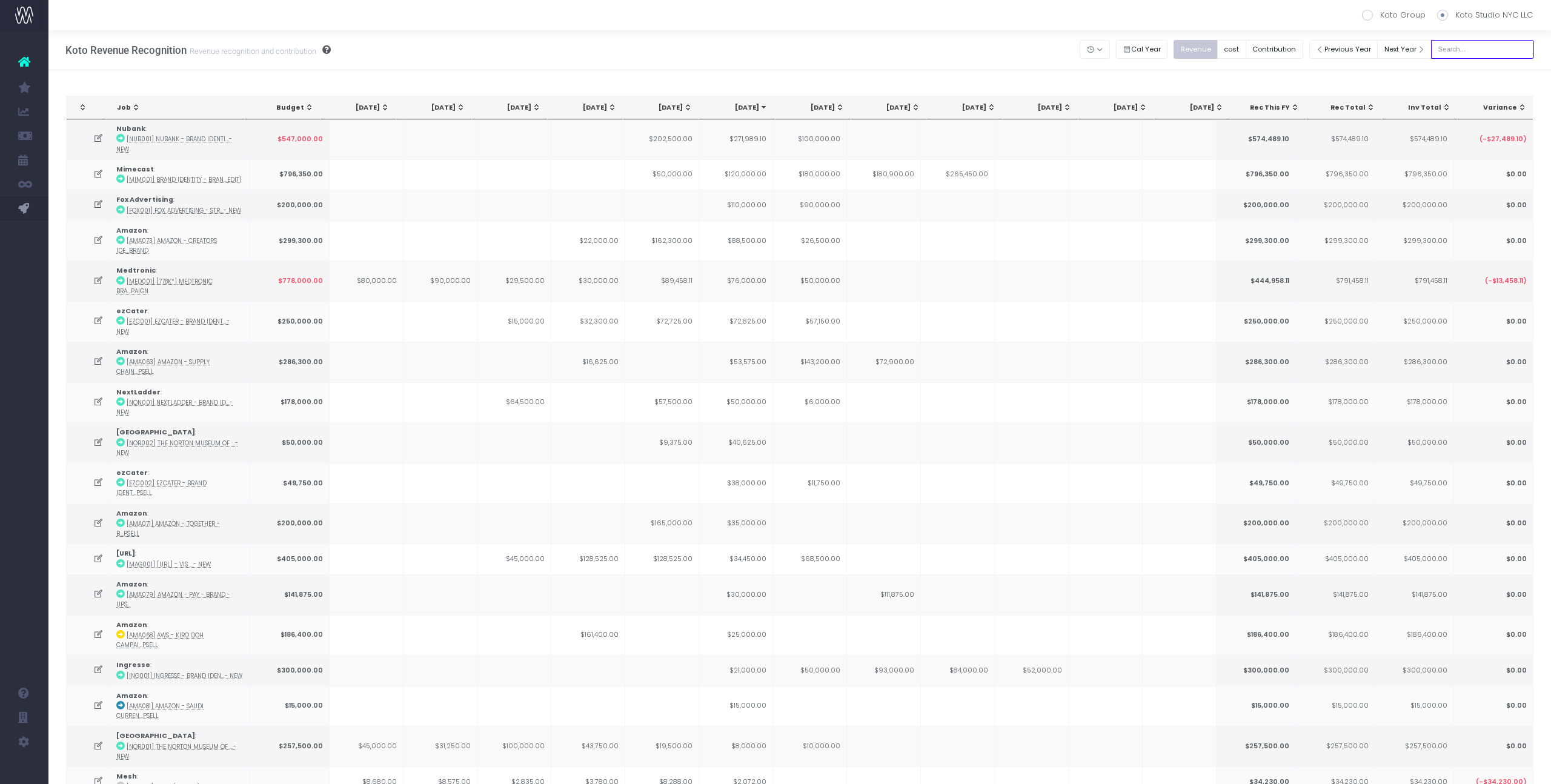
click at [1474, 45] on input "text" at bounding box center [1483, 49] width 103 height 19
type input "f"
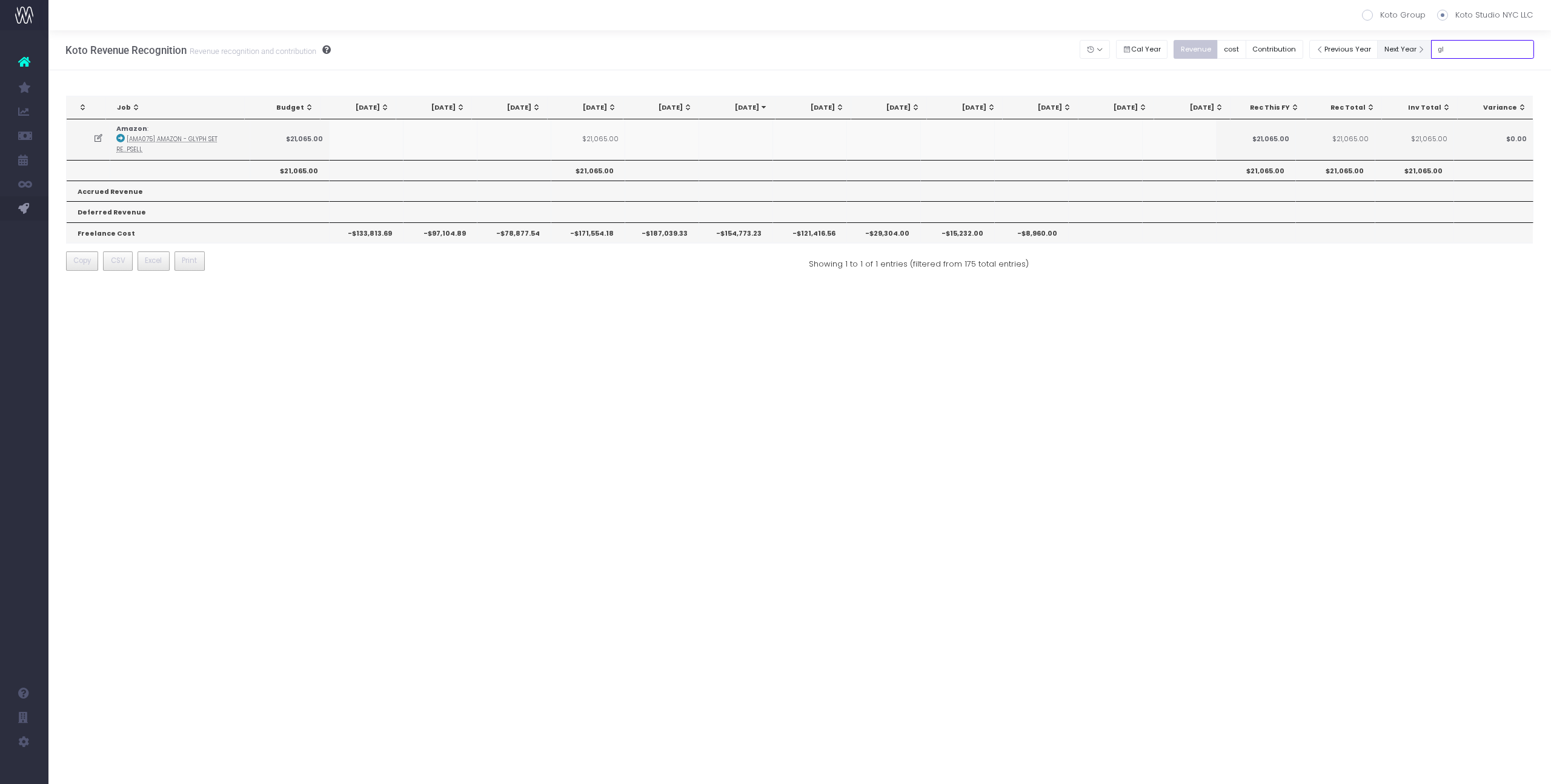
type input "g"
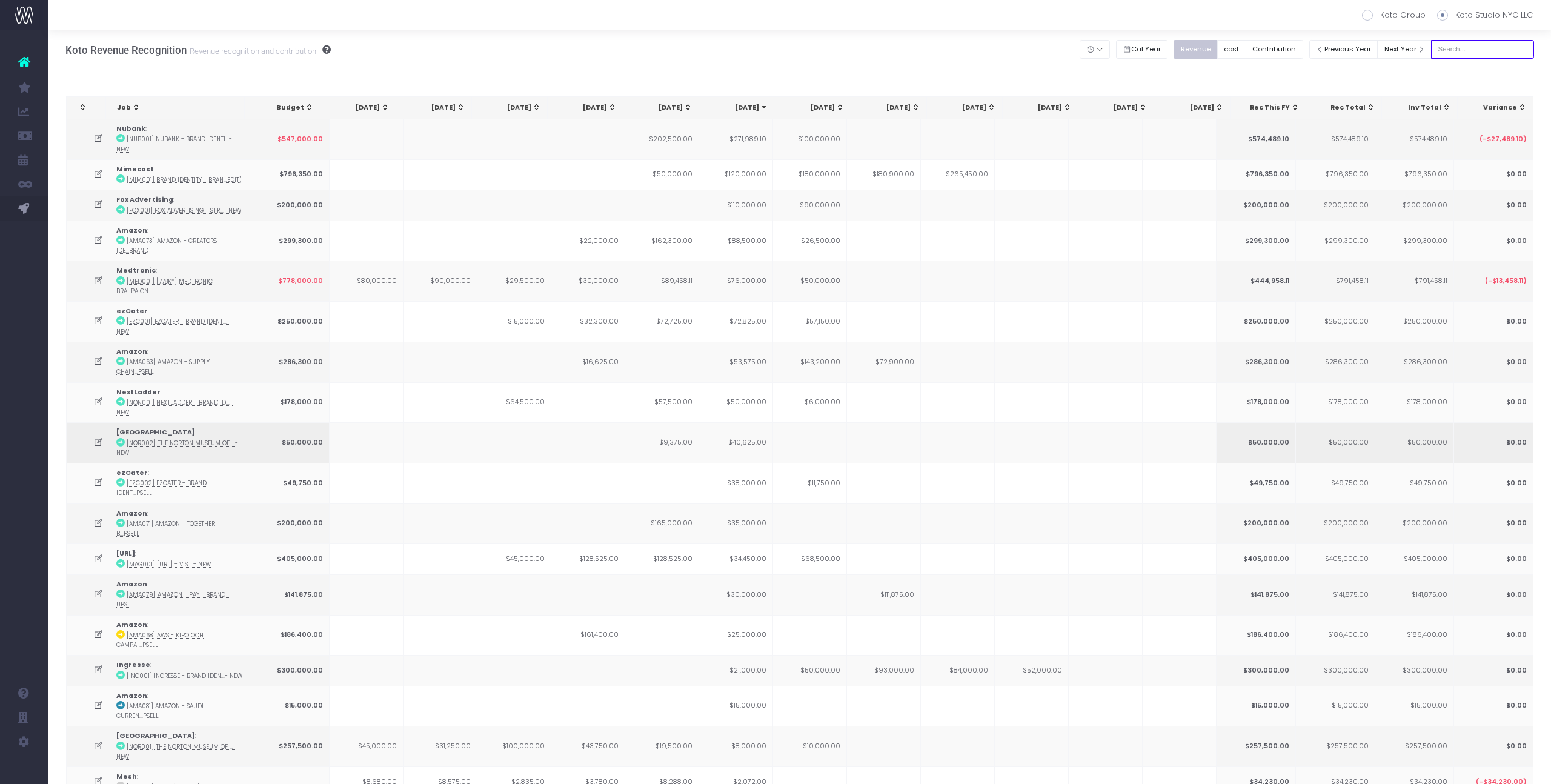
scroll to position [290, 0]
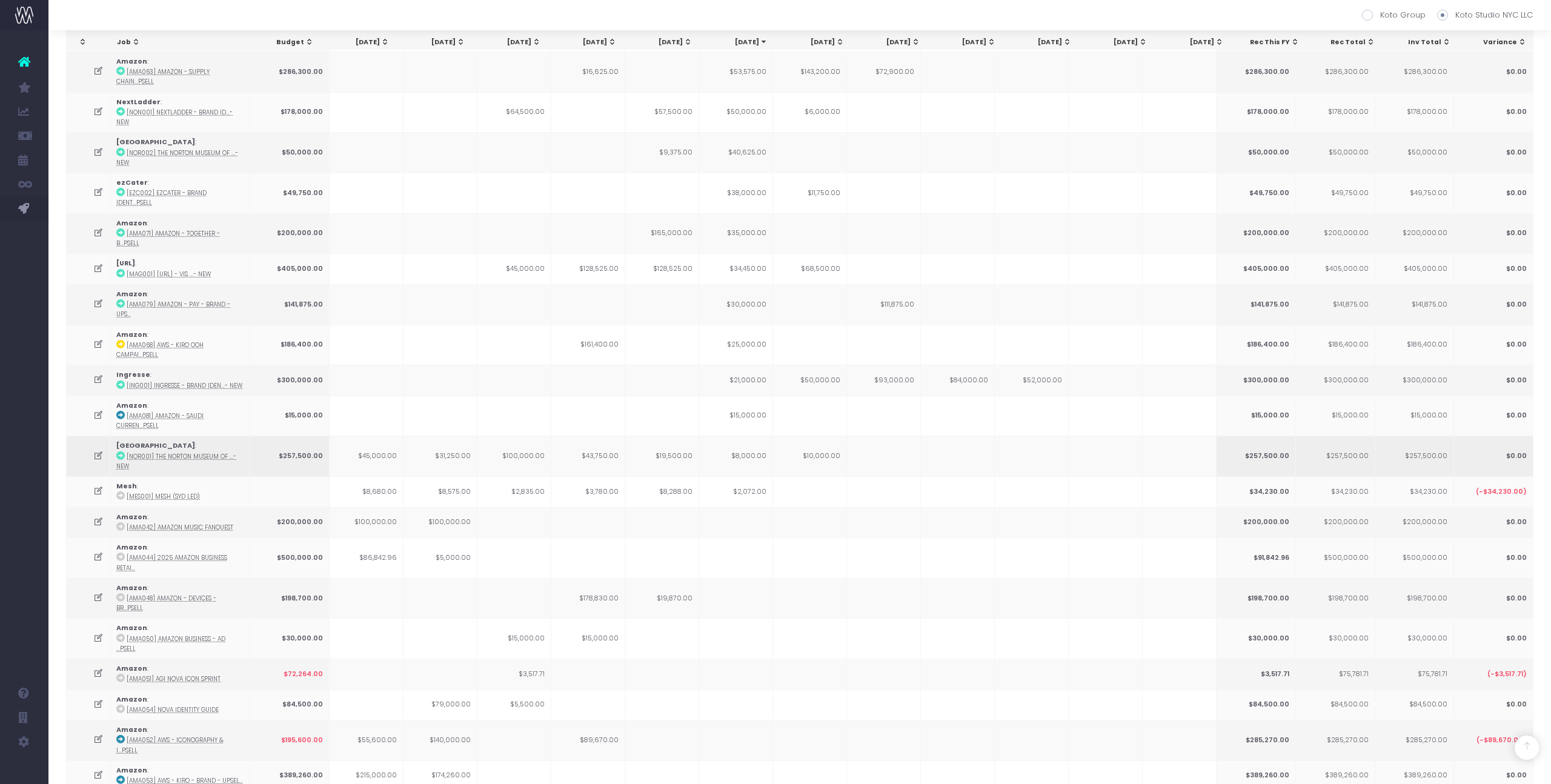
click at [754, 435] on td "$8,000.00" at bounding box center [736, 456] width 74 height 41
click at [757, 476] on td "$2,072.00" at bounding box center [736, 491] width 74 height 30
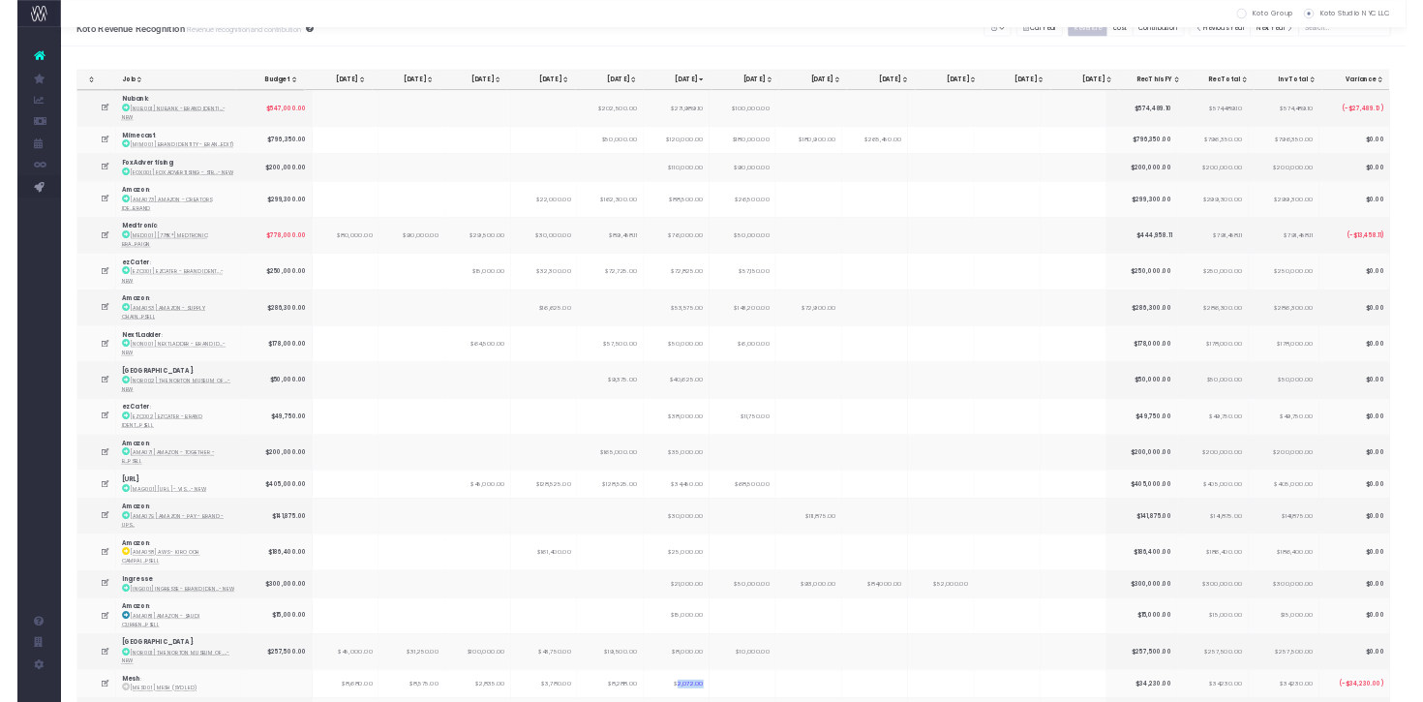
scroll to position [0, 0]
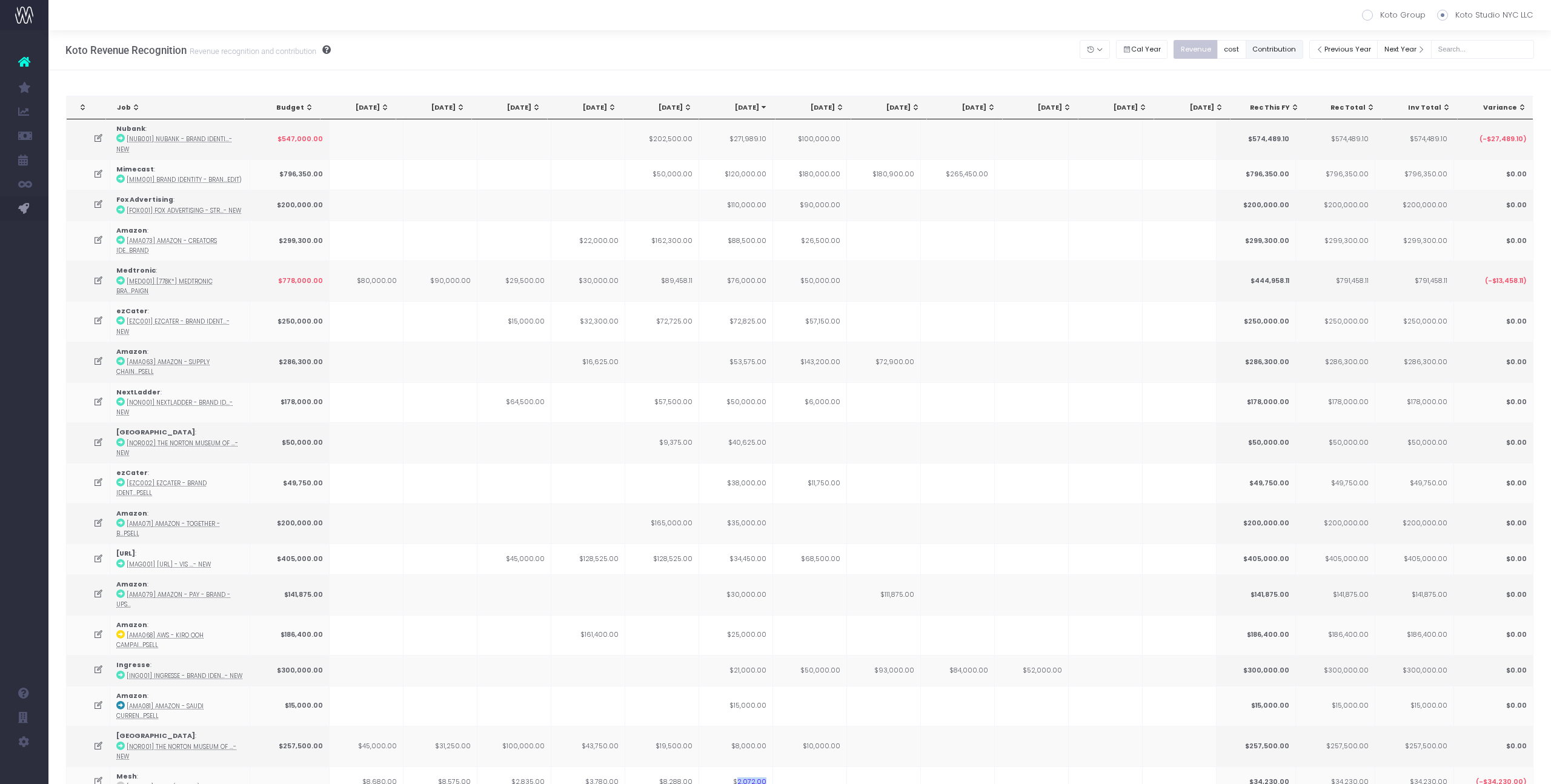
click at [1272, 45] on button "Contribution" at bounding box center [1275, 49] width 58 height 19
